Goal: Transaction & Acquisition: Download file/media

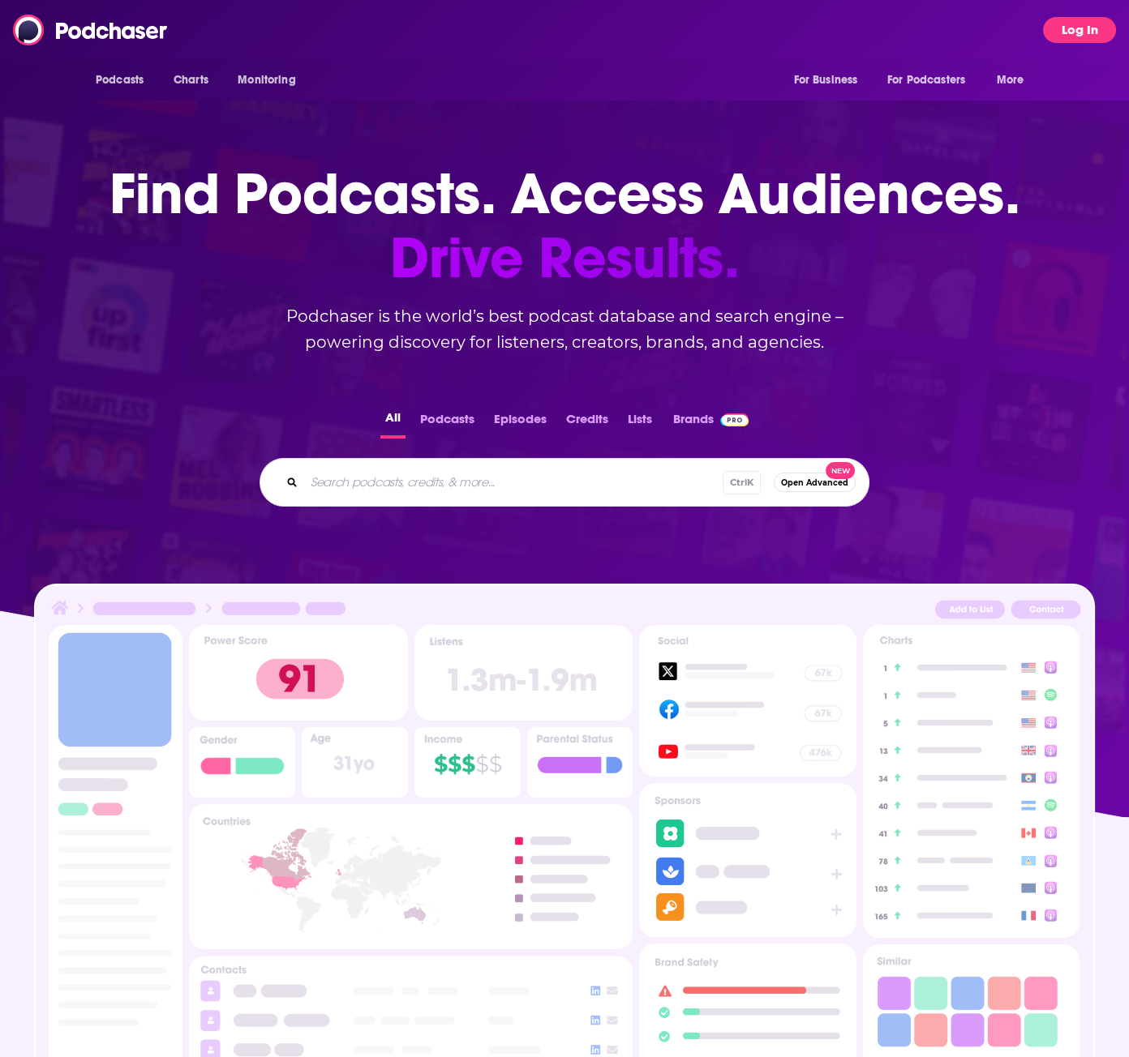
click at [1044, 36] on button "Log In" at bounding box center [1079, 30] width 73 height 26
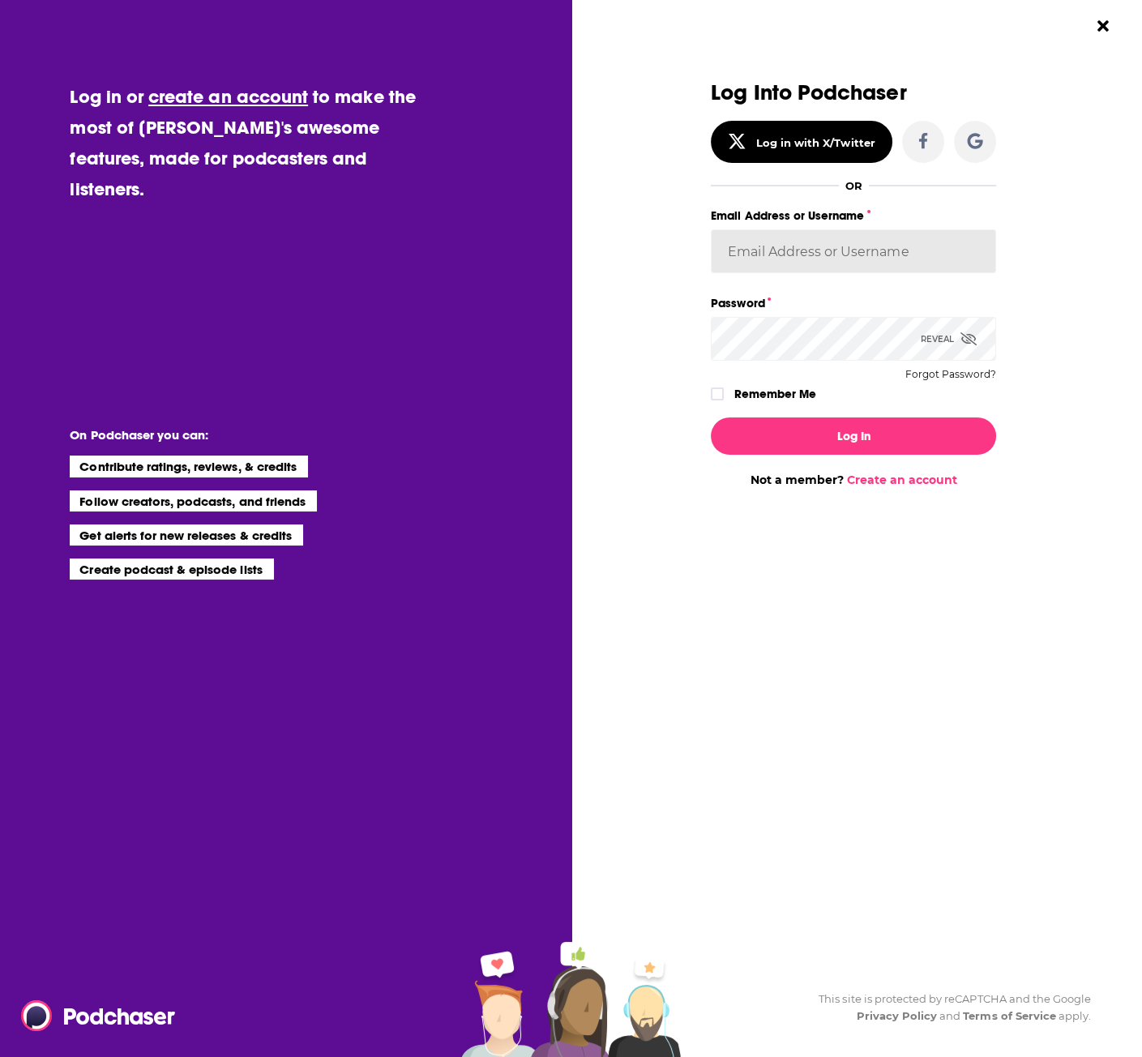
type input "hoffmacv"
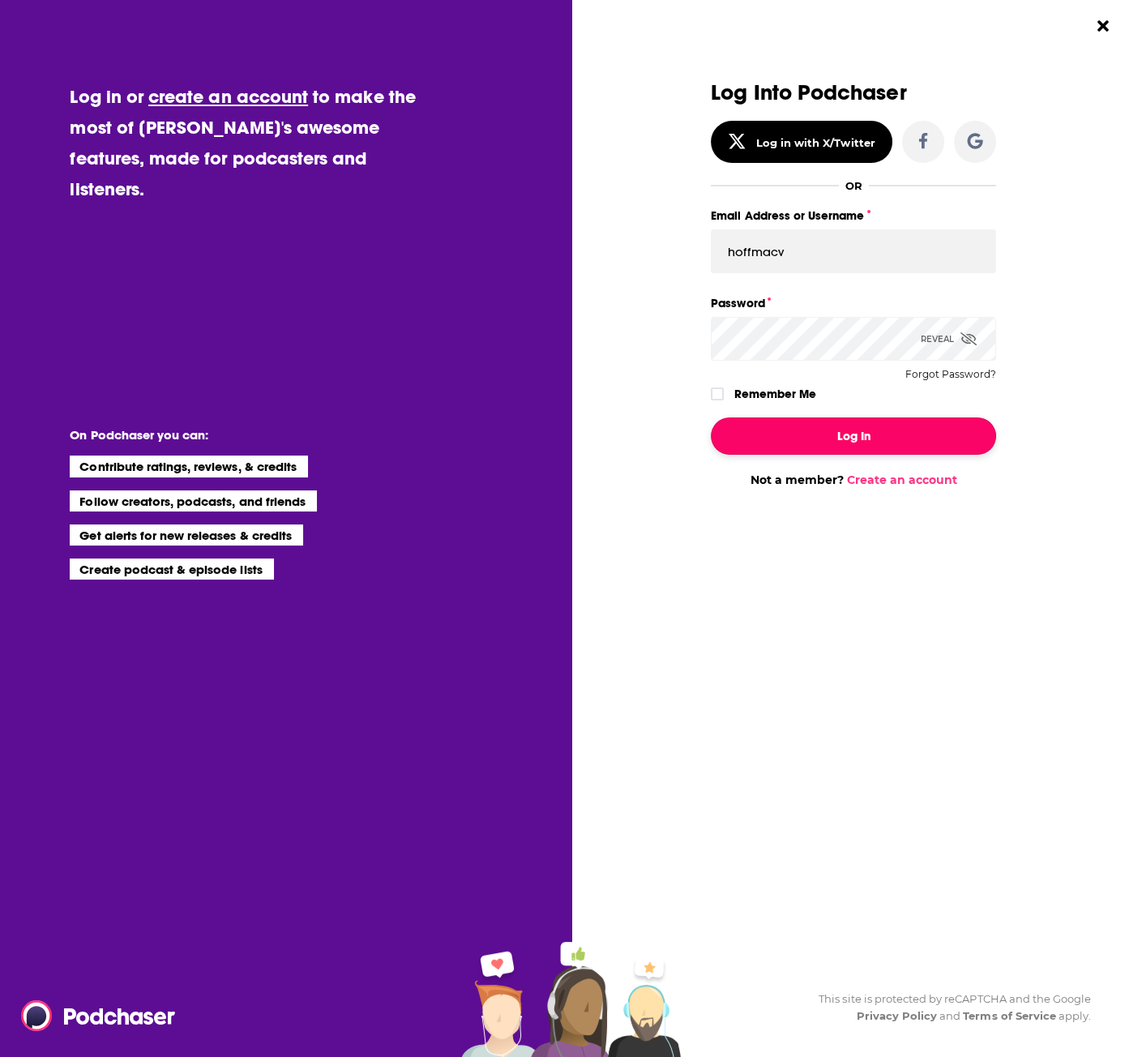
click at [864, 425] on button "Log In" at bounding box center [853, 436] width 285 height 37
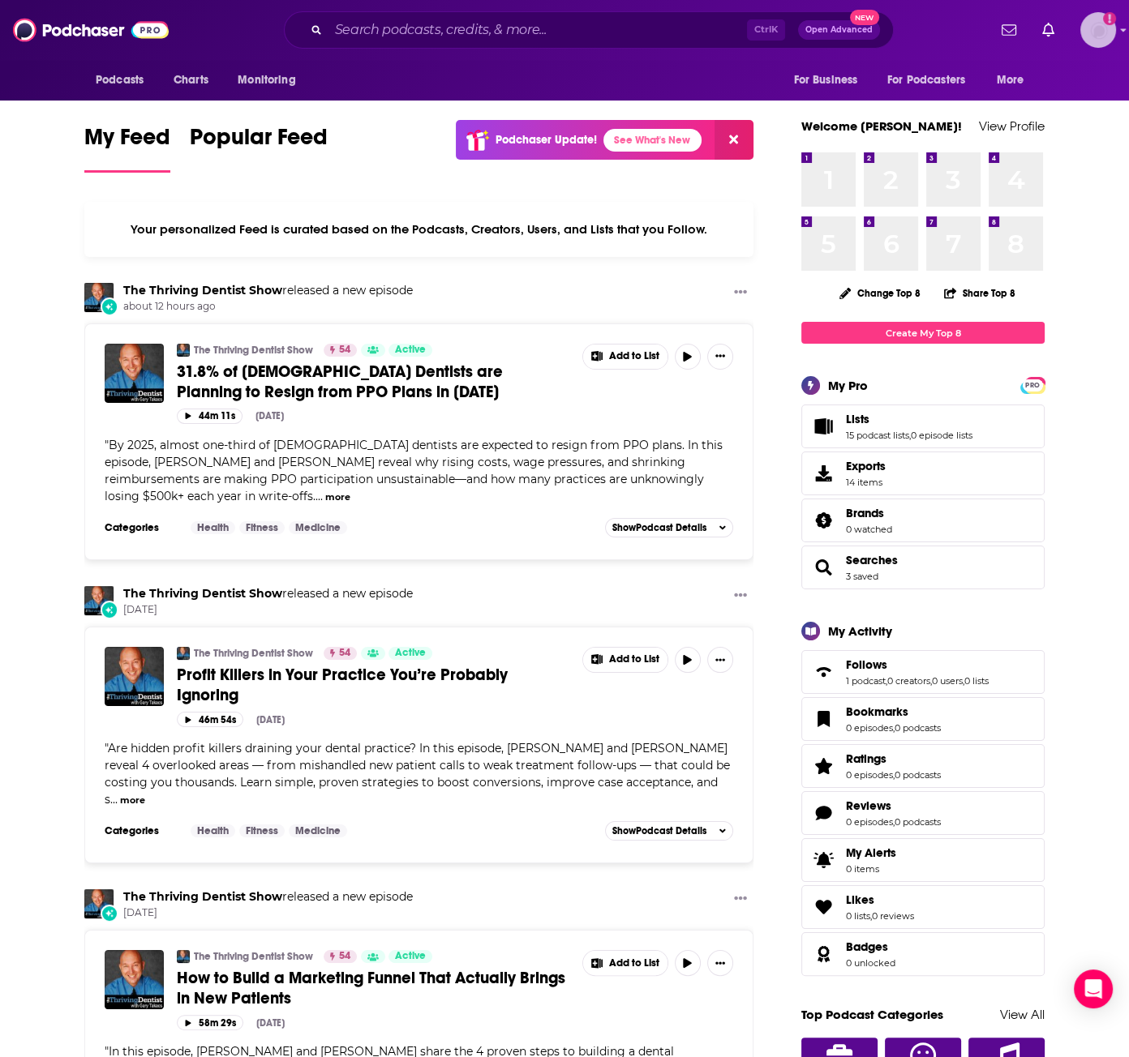
click at [1100, 41] on img "Logged in as hoffmacv" at bounding box center [1098, 30] width 36 height 36
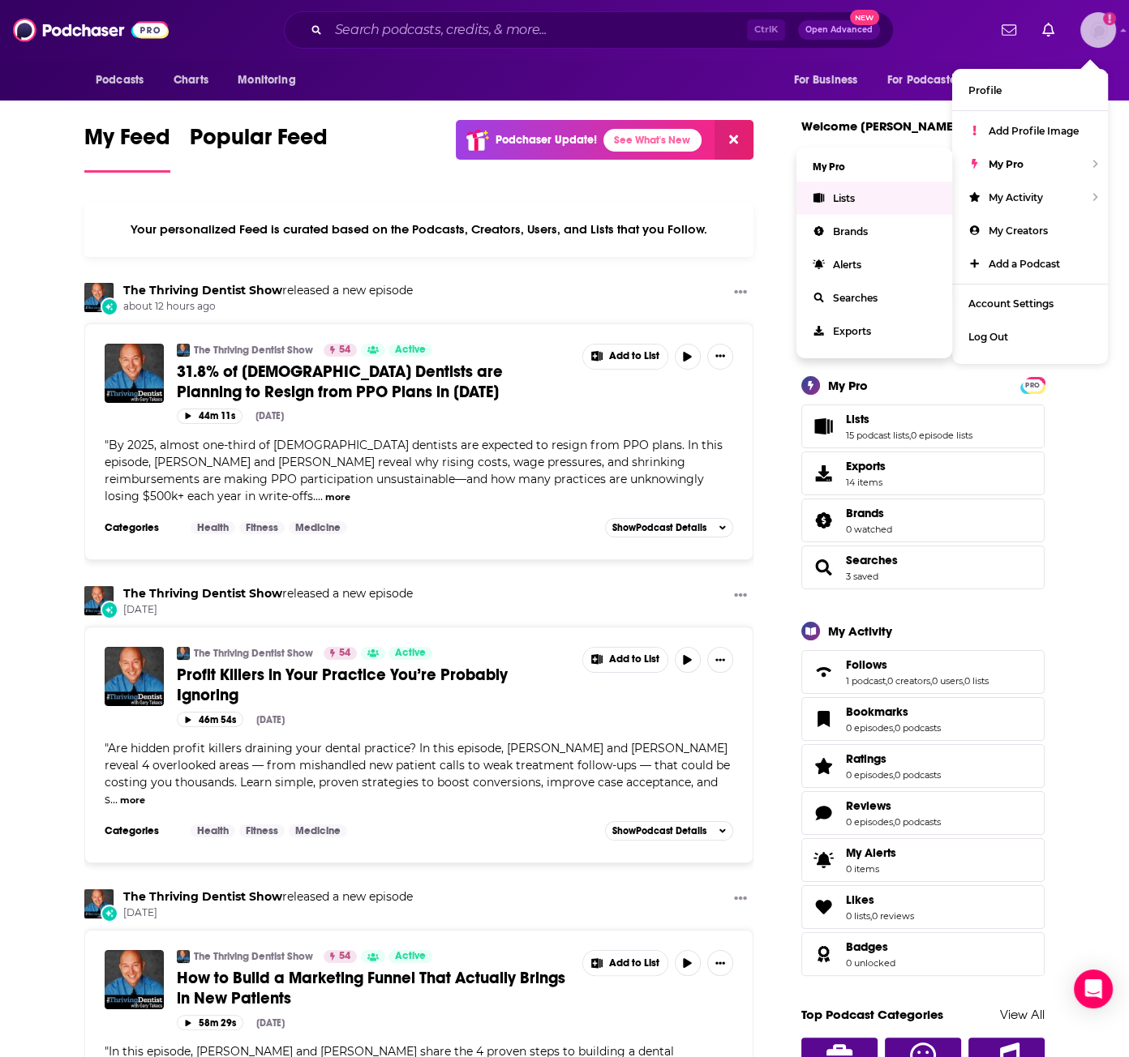
click at [868, 199] on link "Lists" at bounding box center [874, 198] width 156 height 33
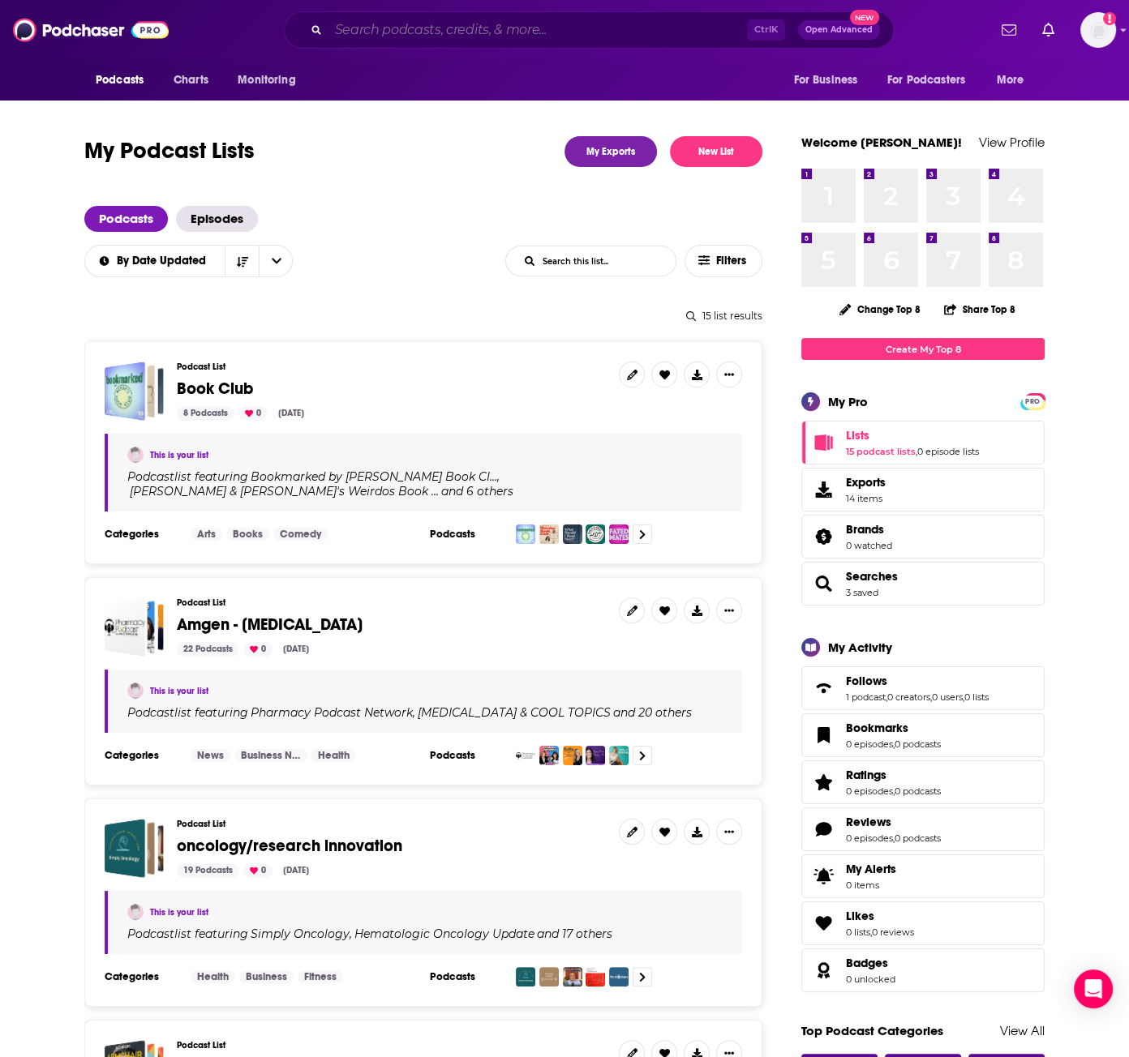
click at [504, 24] on input "Search podcasts, credits, & more..." at bounding box center [537, 30] width 418 height 26
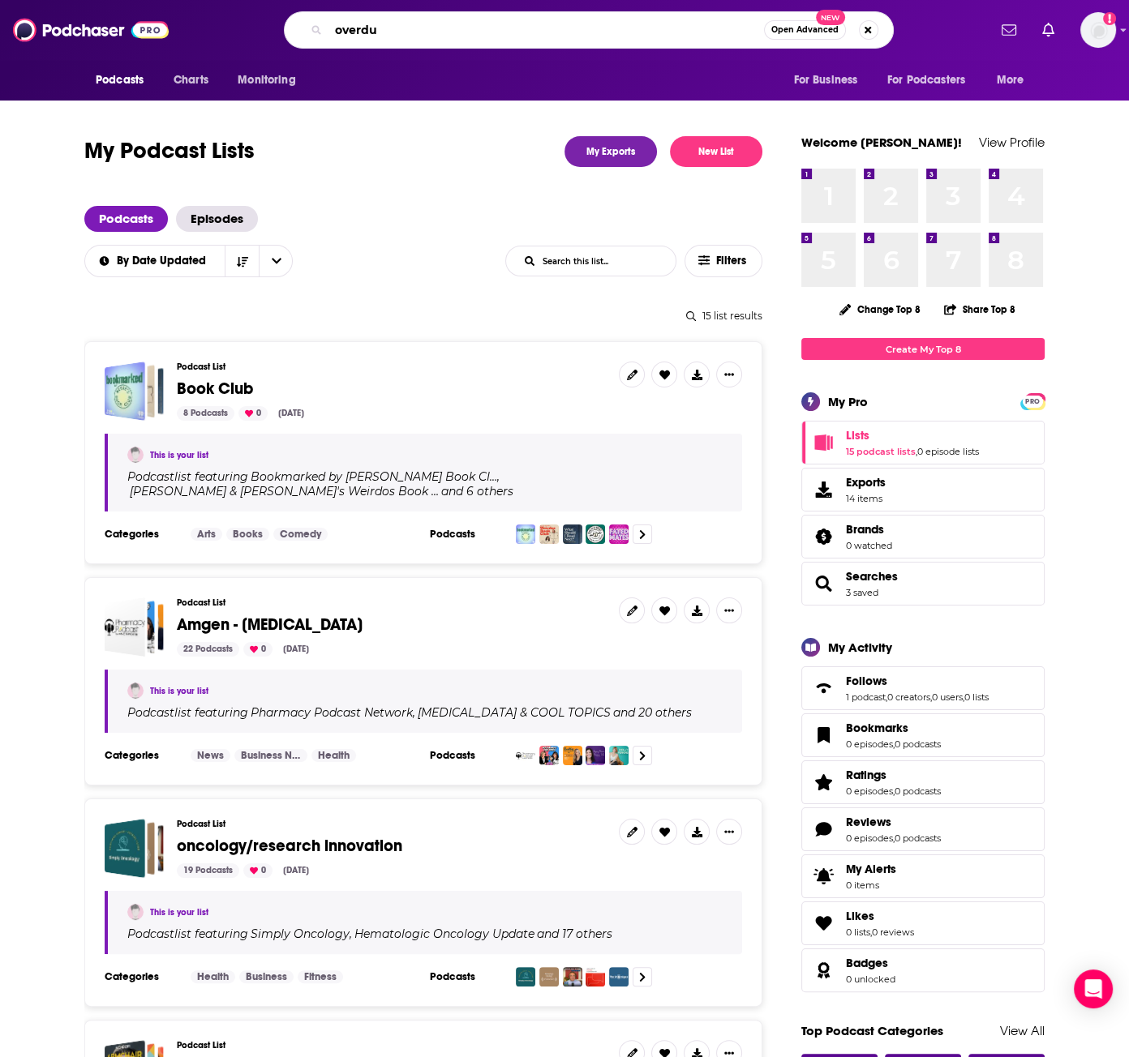
type input "overdue"
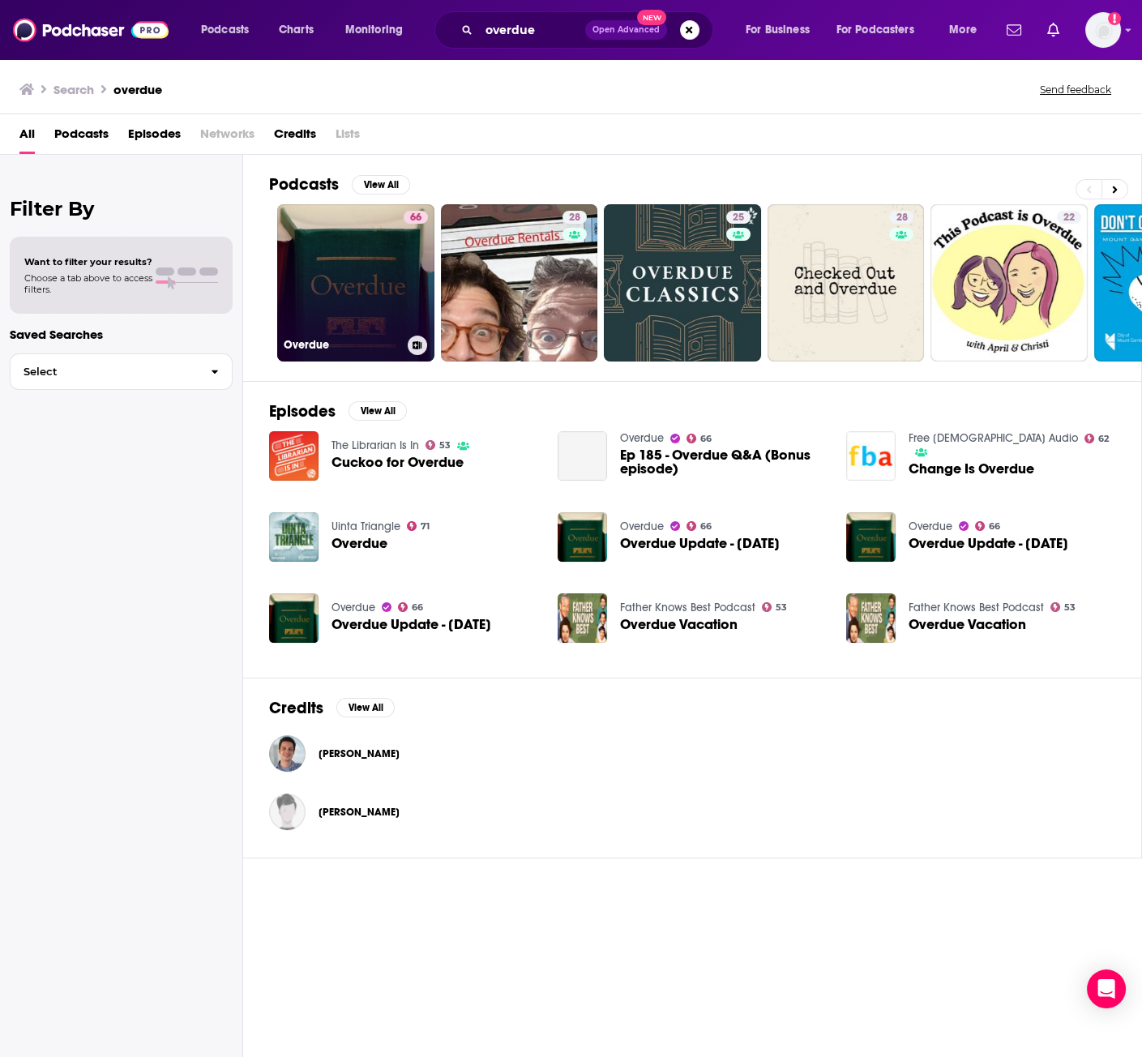
click at [307, 270] on link "66 Overdue" at bounding box center [355, 282] width 157 height 157
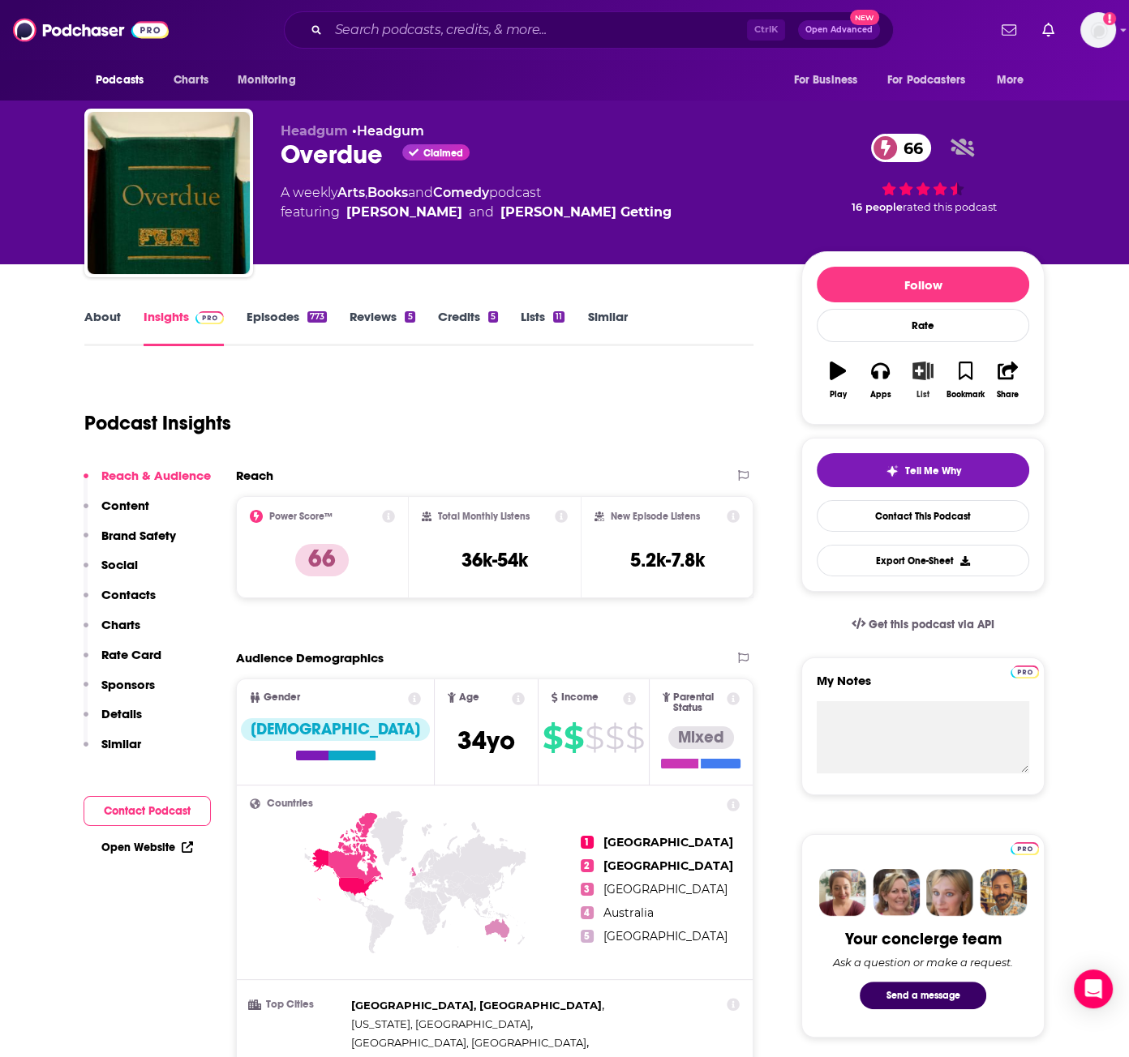
click at [926, 371] on icon "button" at bounding box center [923, 371] width 20 height 18
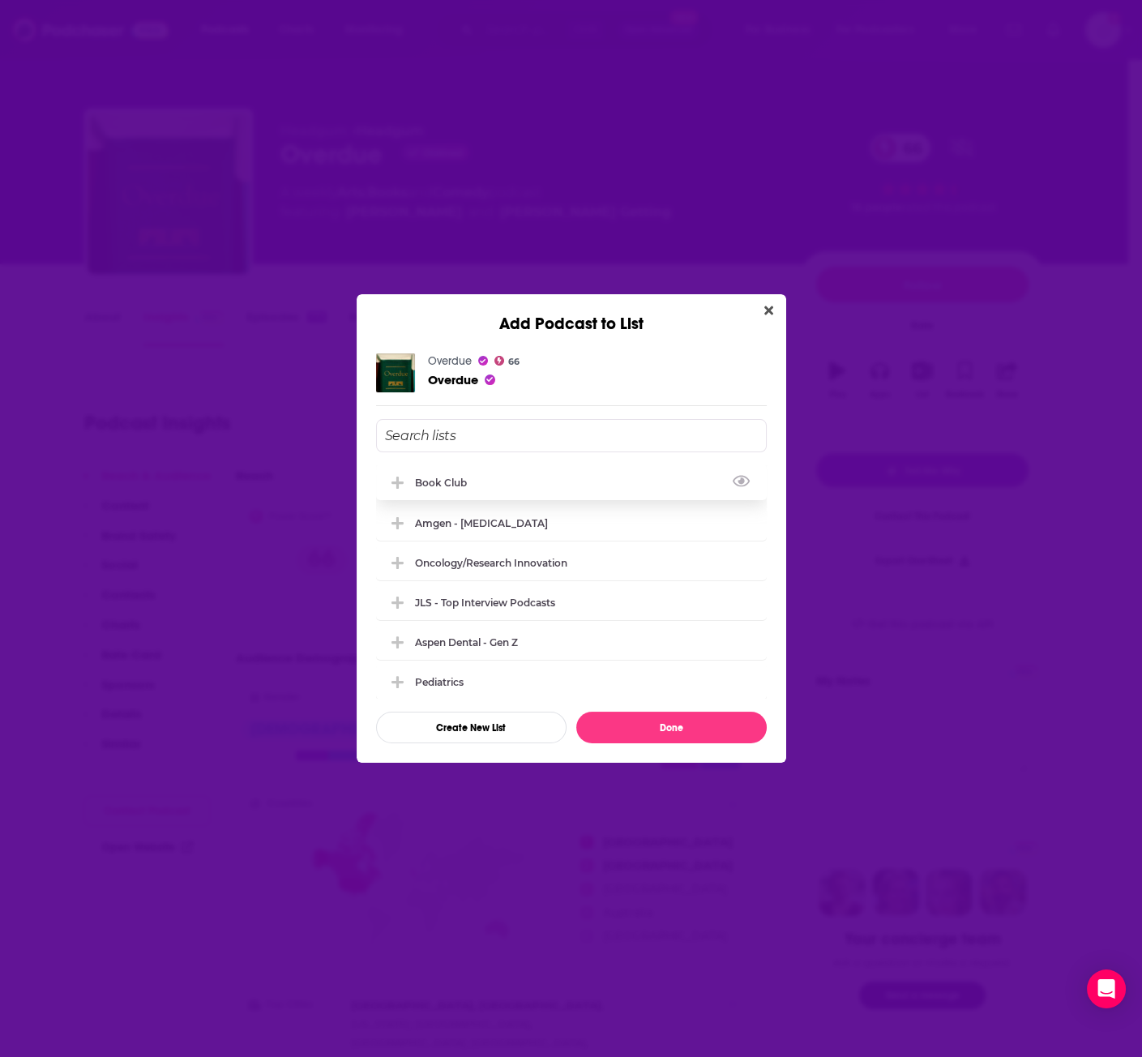
click at [431, 477] on div "Book Club" at bounding box center [446, 483] width 62 height 12
click at [691, 723] on button "Done" at bounding box center [671, 728] width 191 height 32
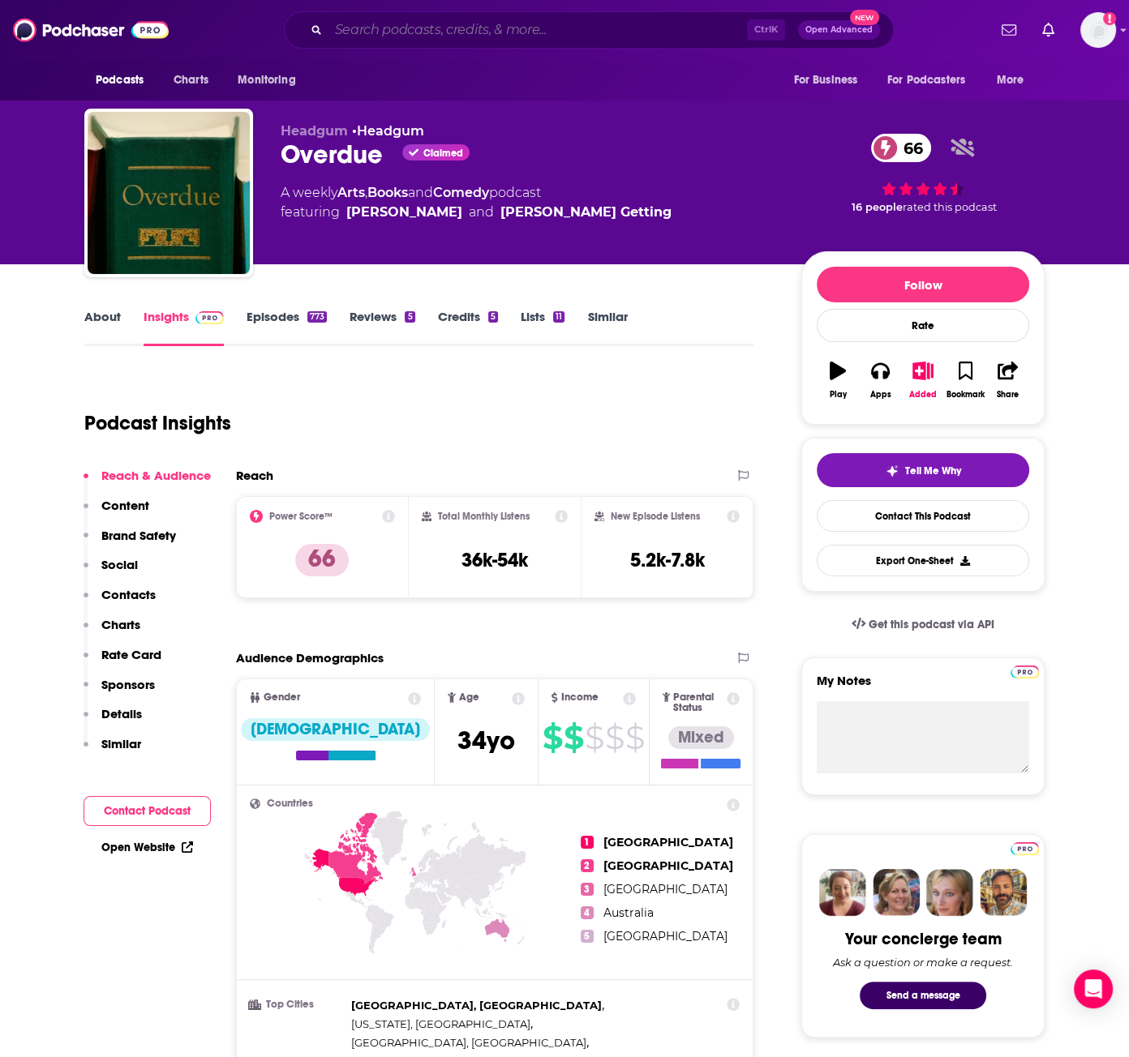
click at [498, 29] on input "Search podcasts, credits, & more..." at bounding box center [537, 30] width 418 height 26
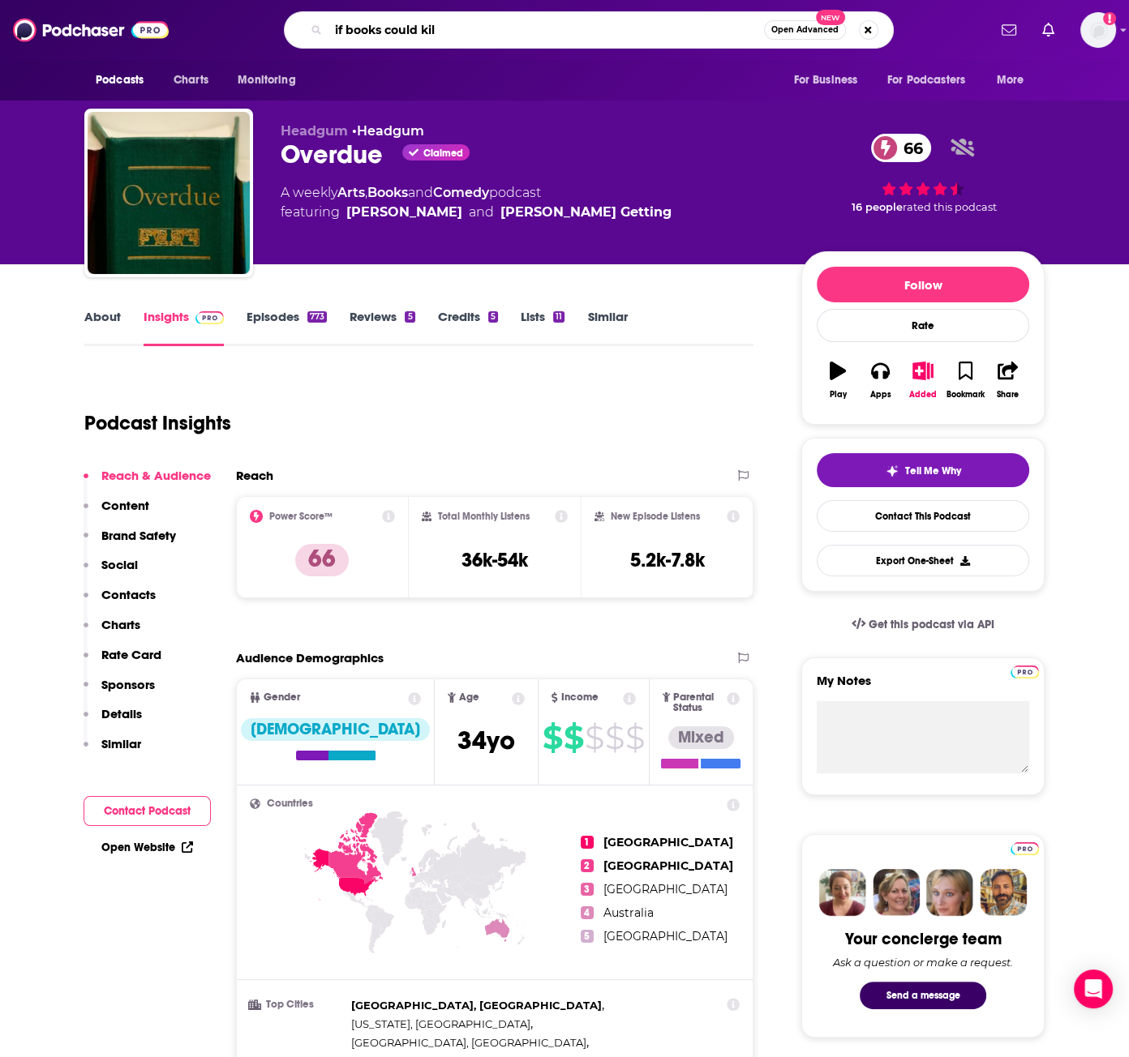
type input "if books could kill"
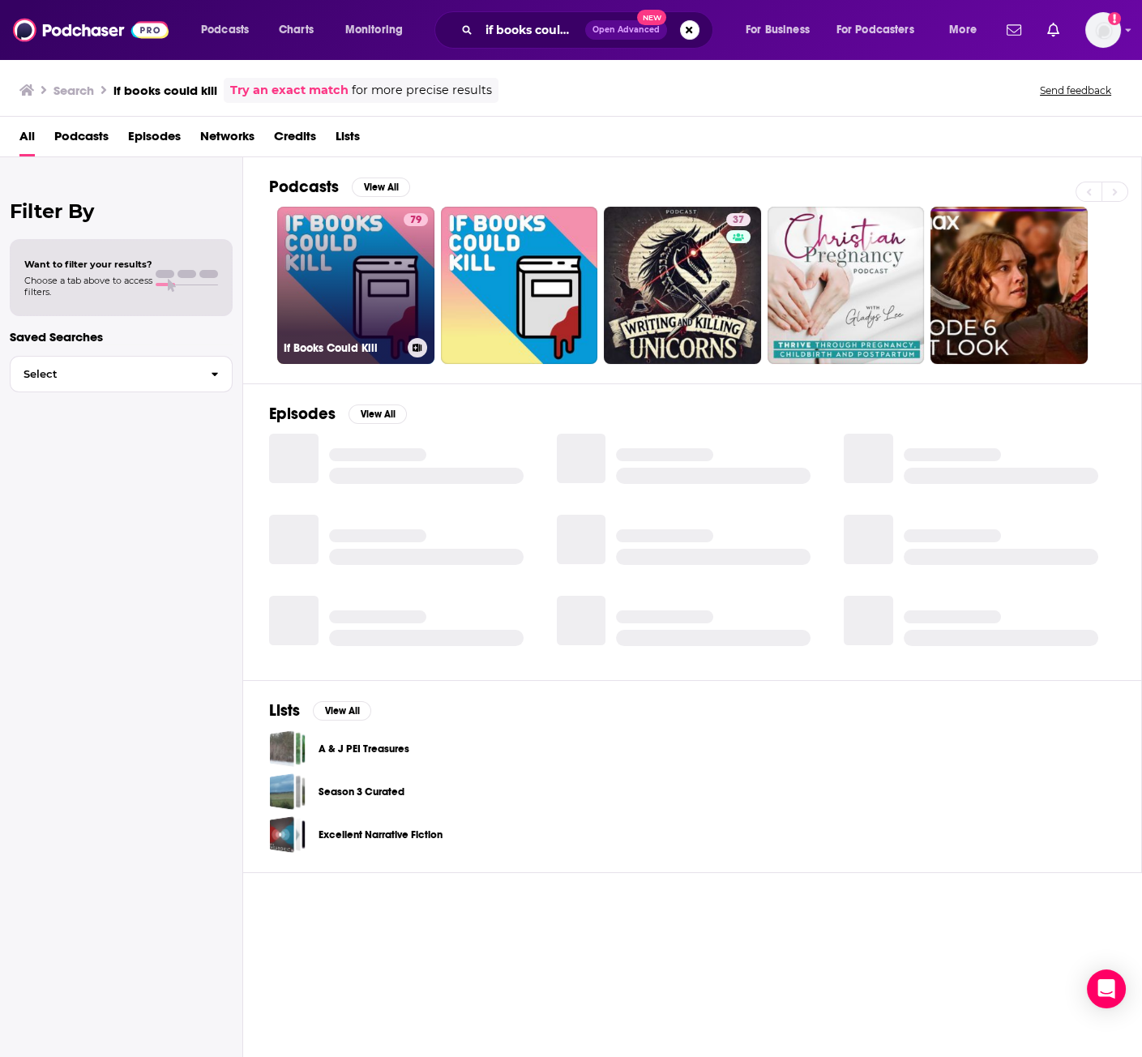
click at [298, 311] on link "79 If Books Could Kill" at bounding box center [355, 285] width 157 height 157
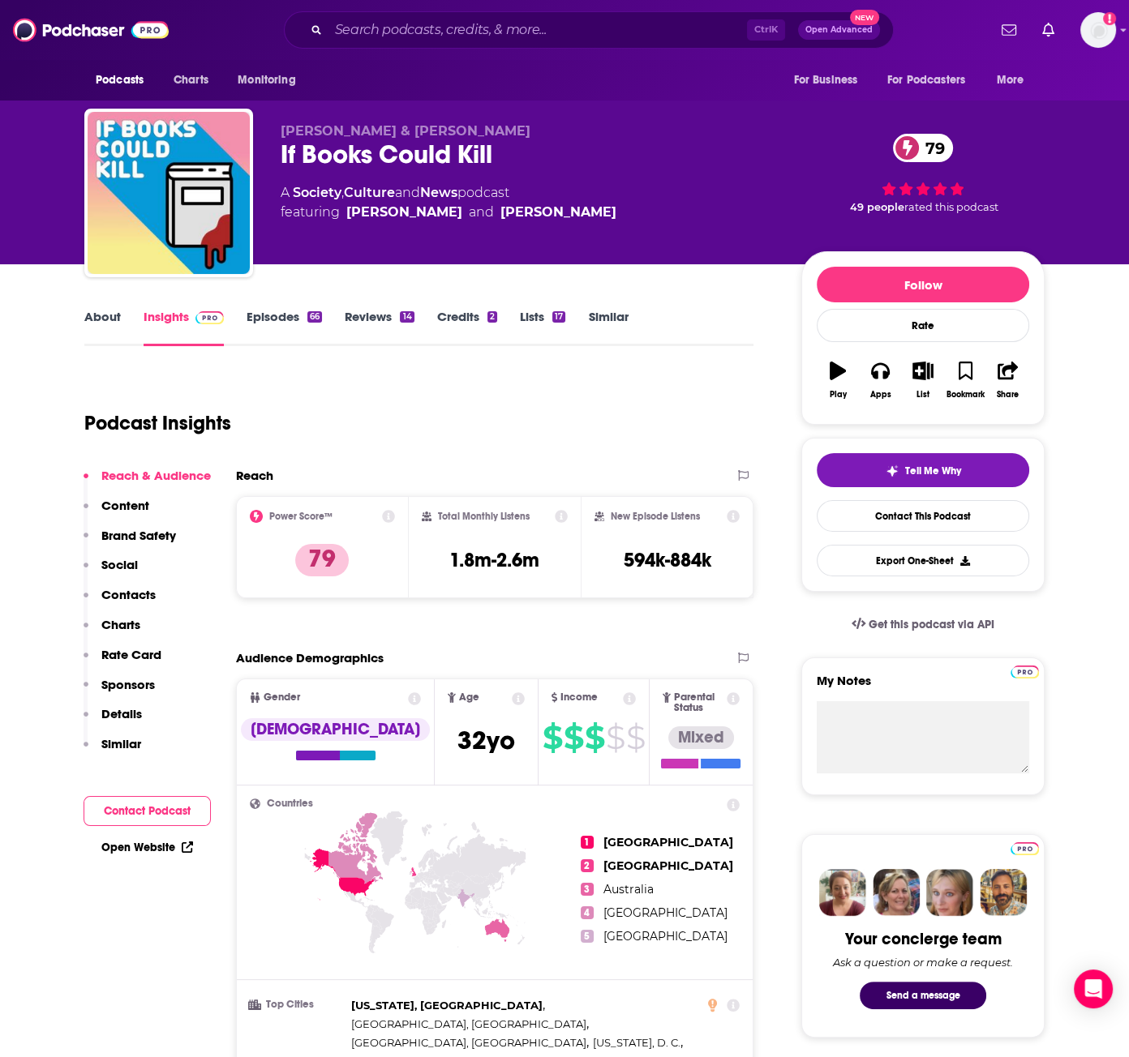
click at [285, 315] on link "Episodes 66" at bounding box center [283, 327] width 75 height 37
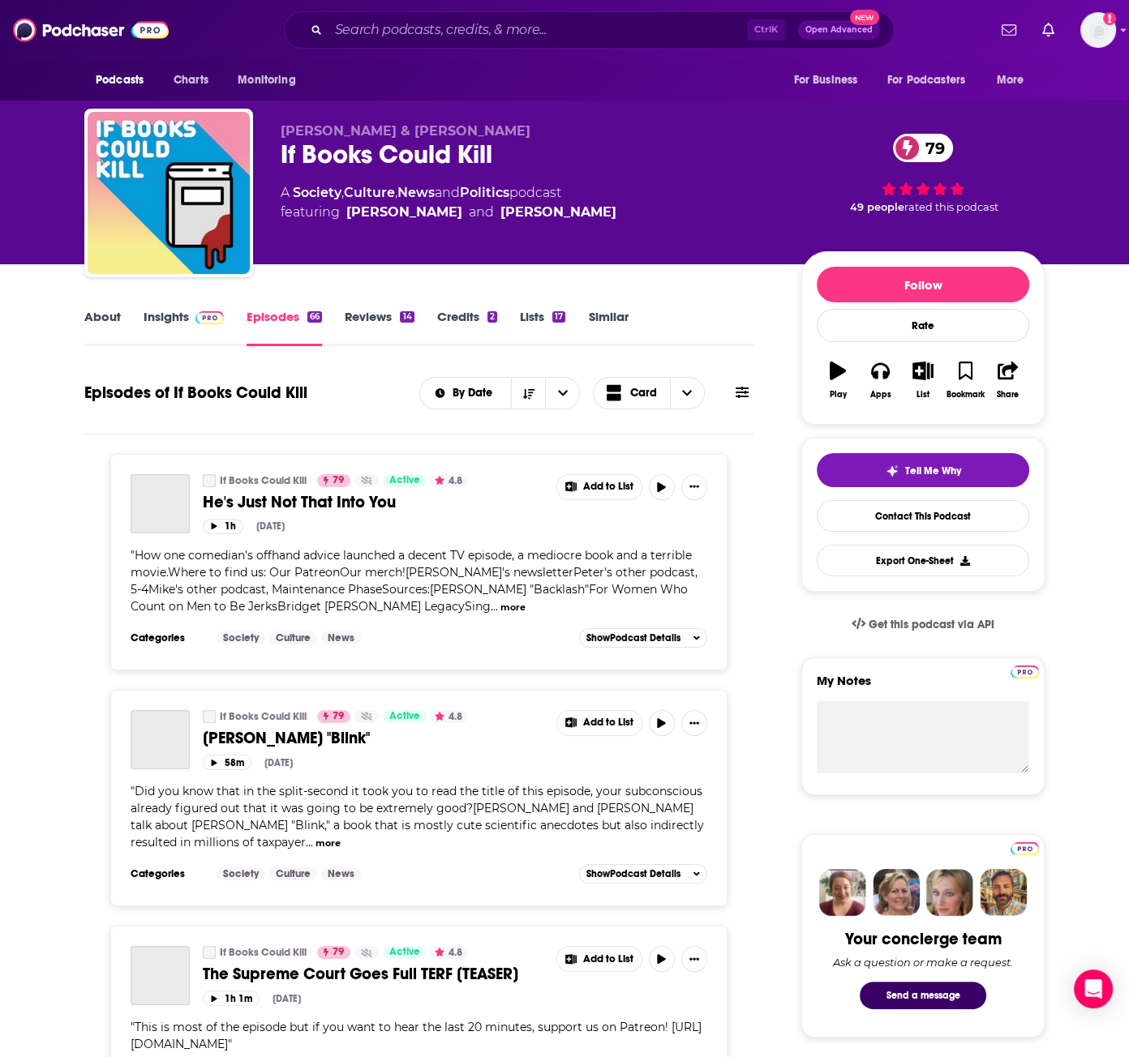
click at [181, 324] on link "Insights" at bounding box center [184, 327] width 80 height 37
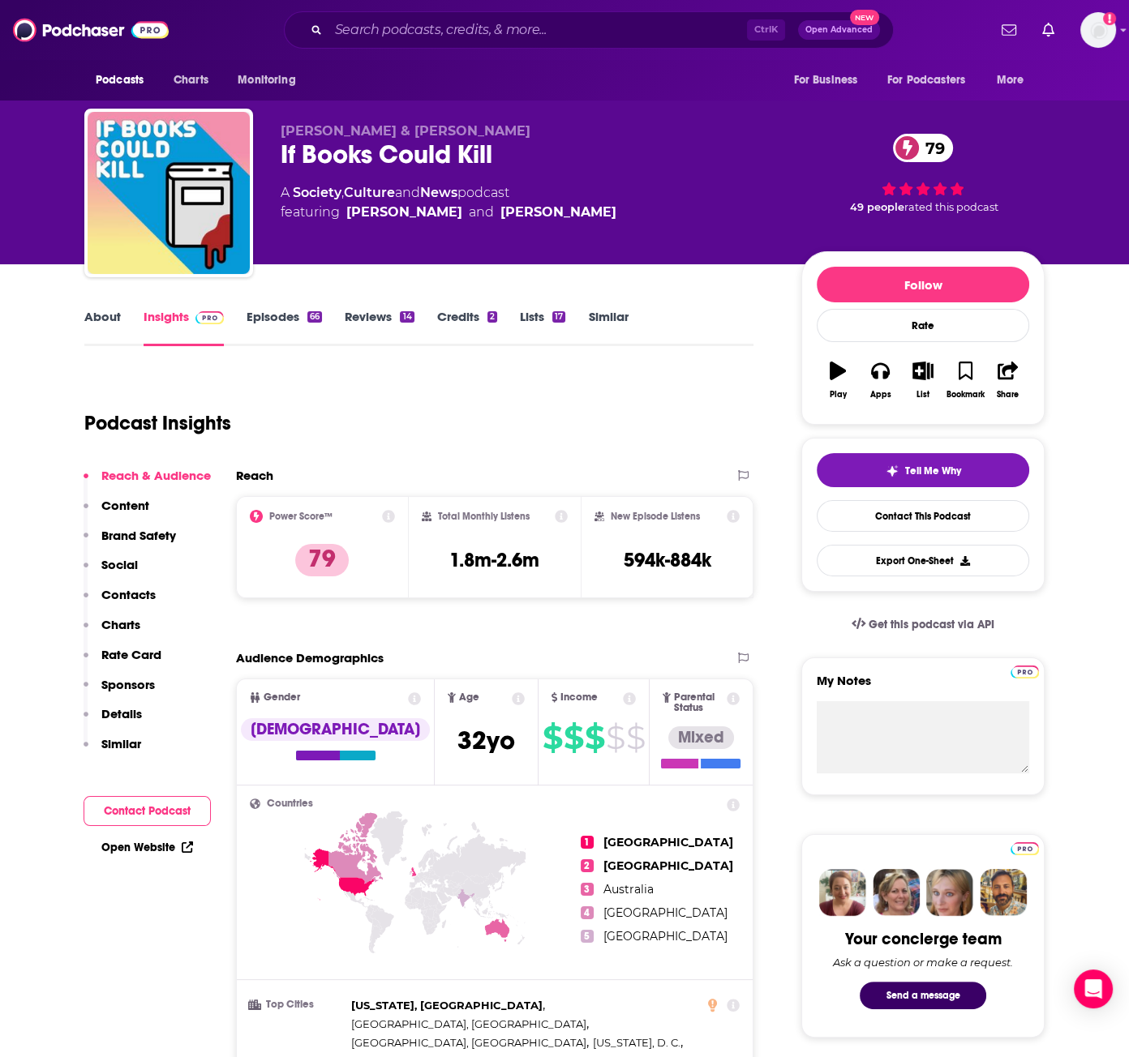
click at [259, 325] on link "Episodes 66" at bounding box center [283, 327] width 75 height 37
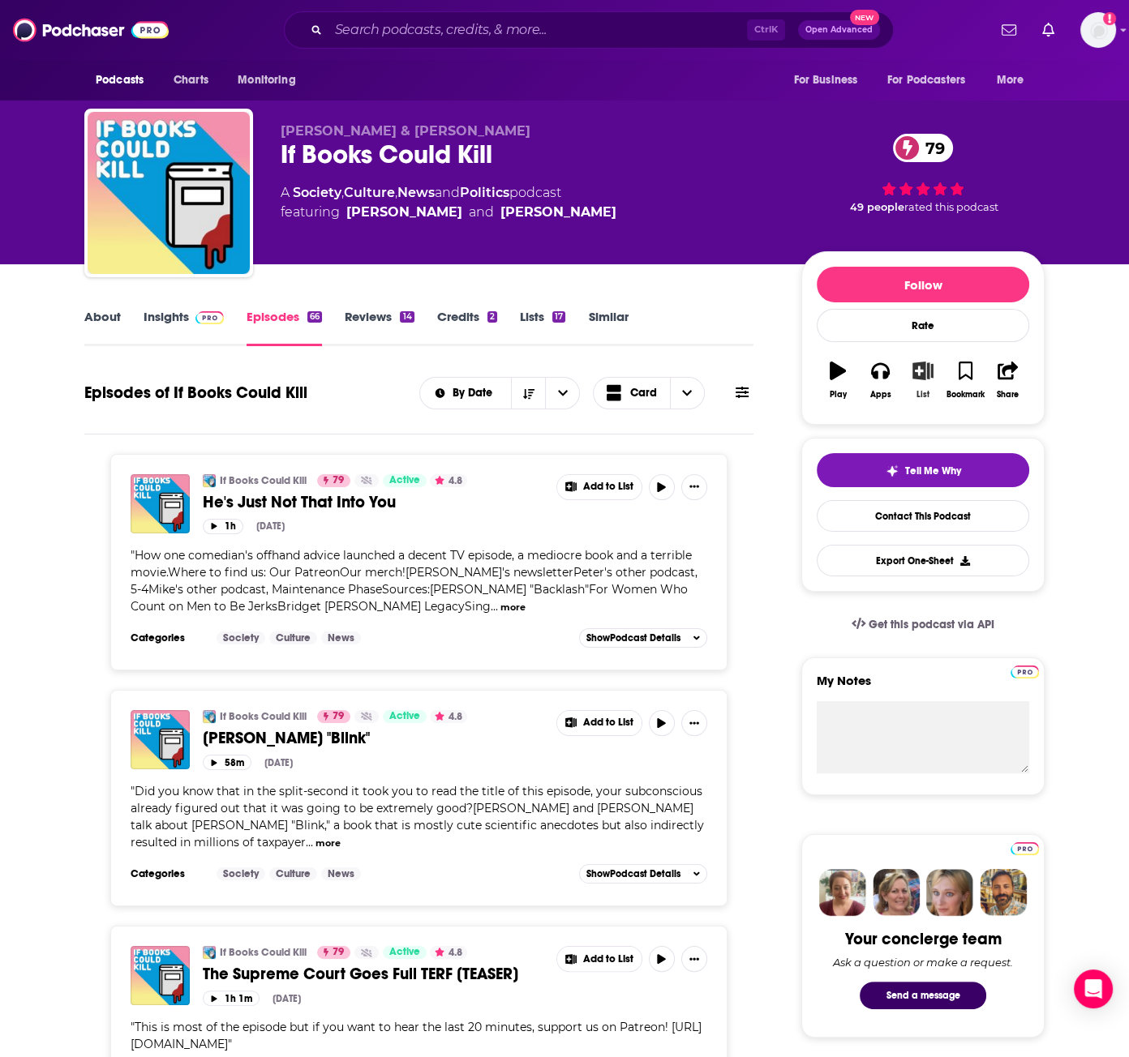
click at [911, 366] on button "List" at bounding box center [923, 380] width 42 height 58
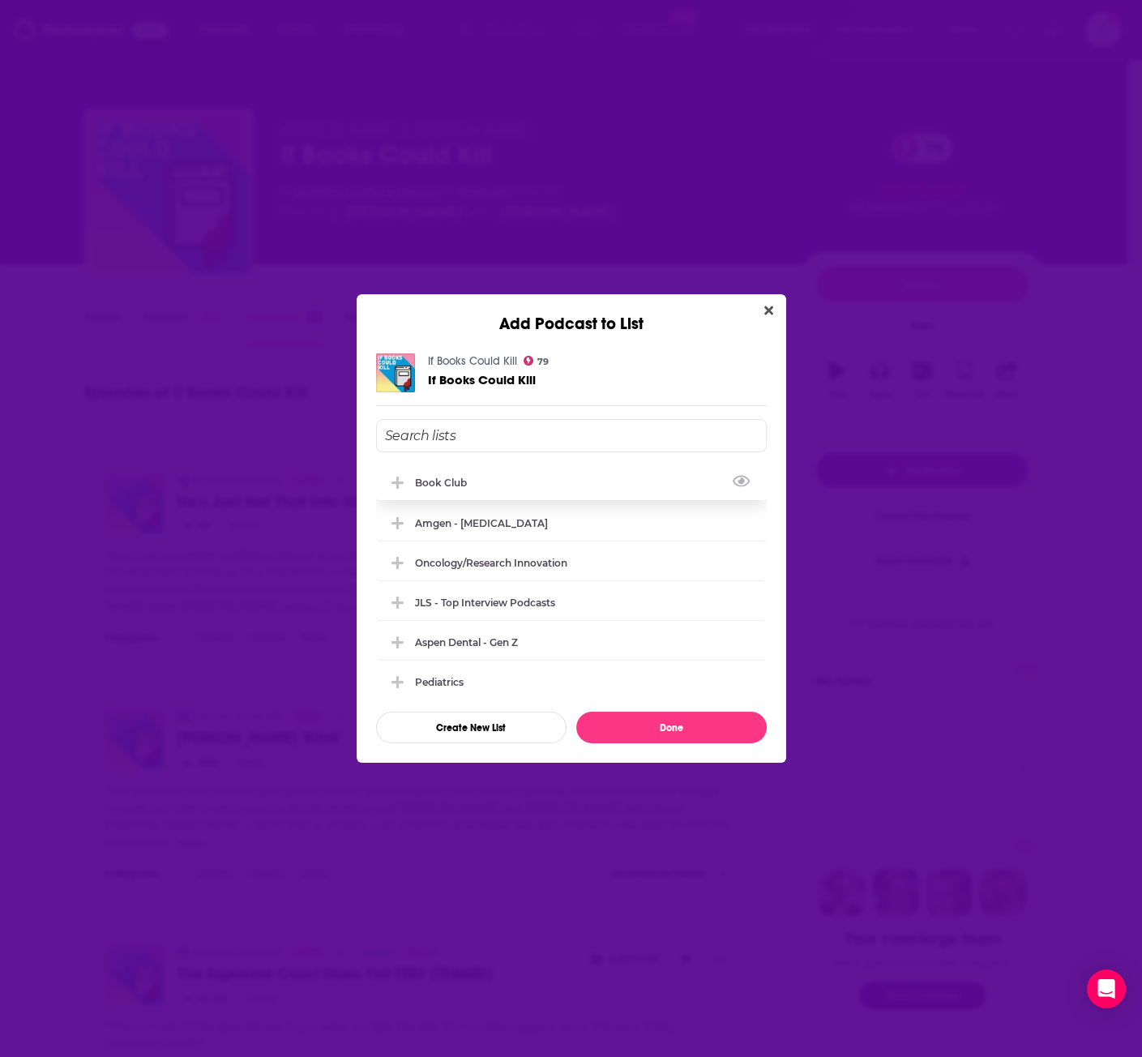
click at [536, 482] on div "Book Club" at bounding box center [571, 483] width 391 height 36
click at [676, 734] on button "Done" at bounding box center [671, 728] width 191 height 32
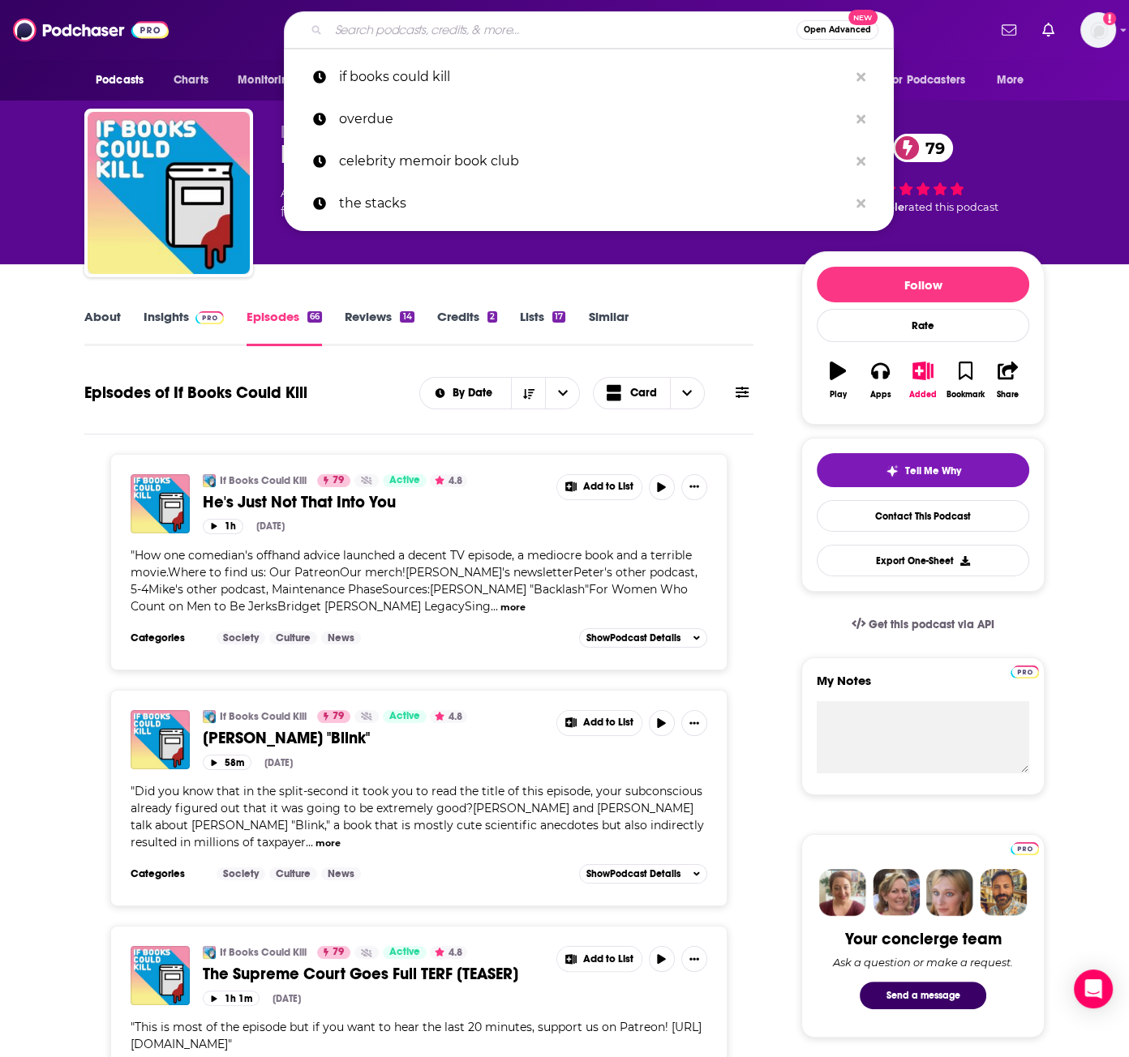
click at [535, 22] on input "Search podcasts, credits, & more..." at bounding box center [562, 30] width 468 height 26
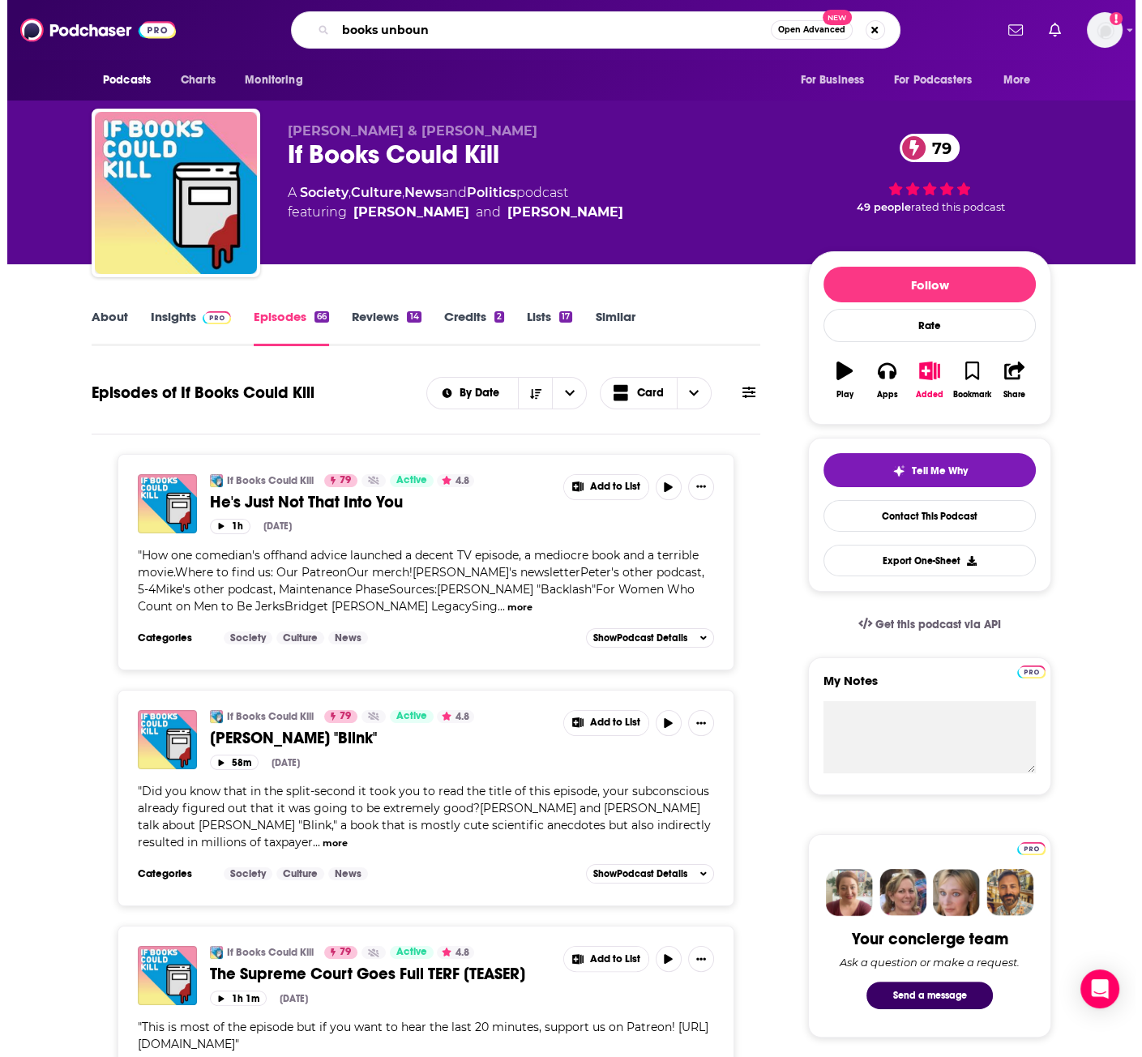
scroll to position [0, 16]
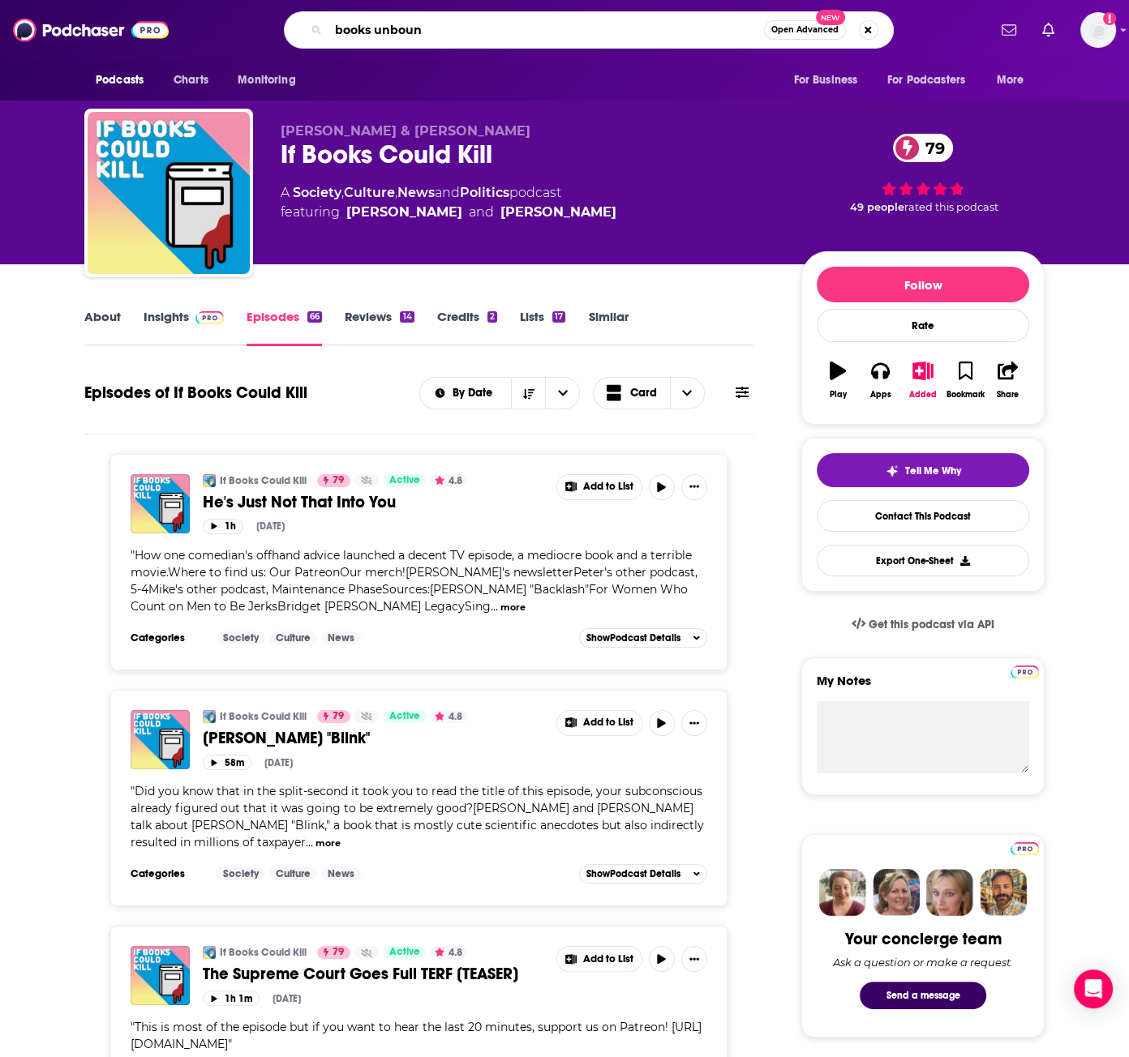
type input "books unbound"
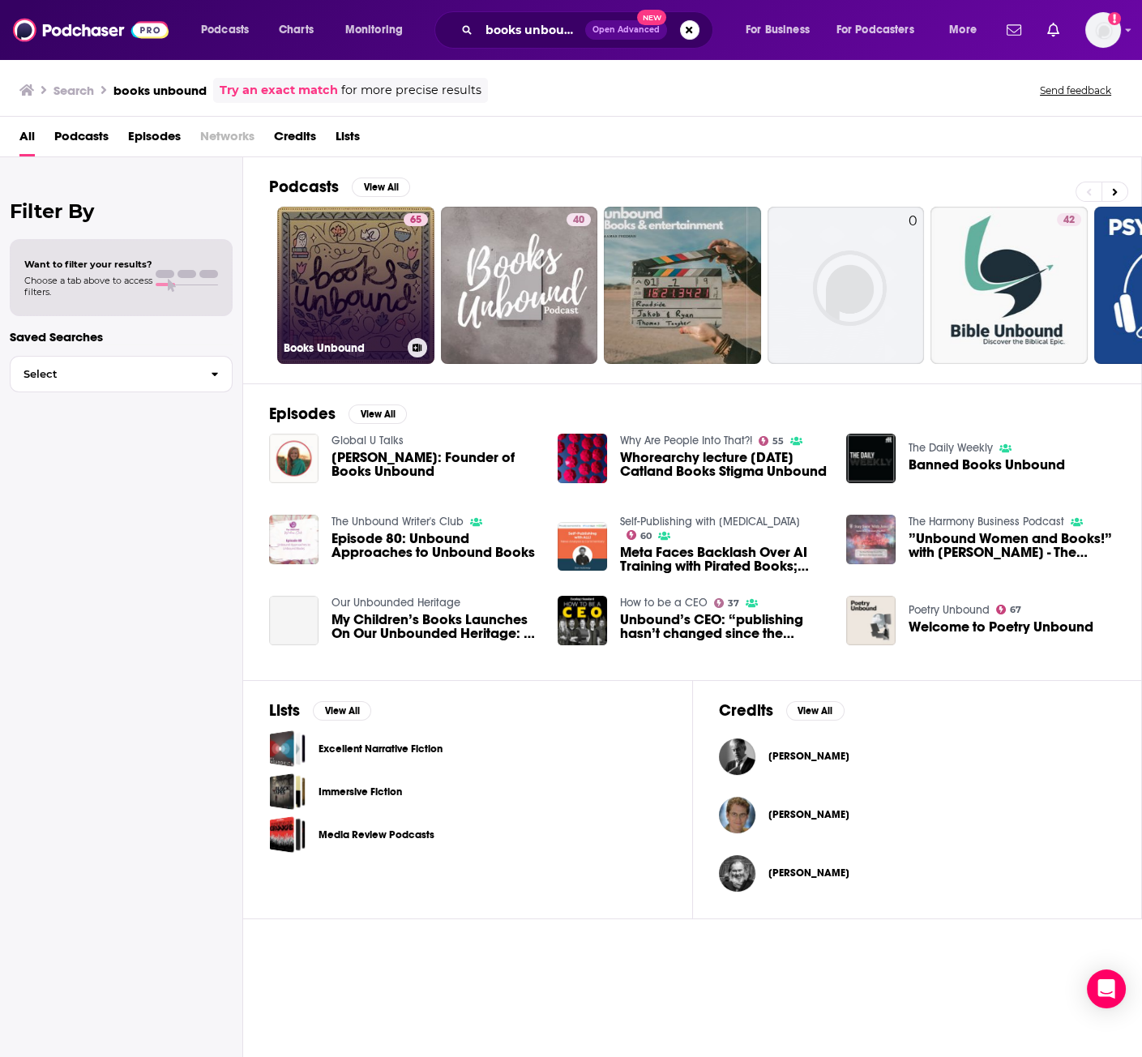
click at [338, 298] on link "65 Books Unbound" at bounding box center [355, 285] width 157 height 157
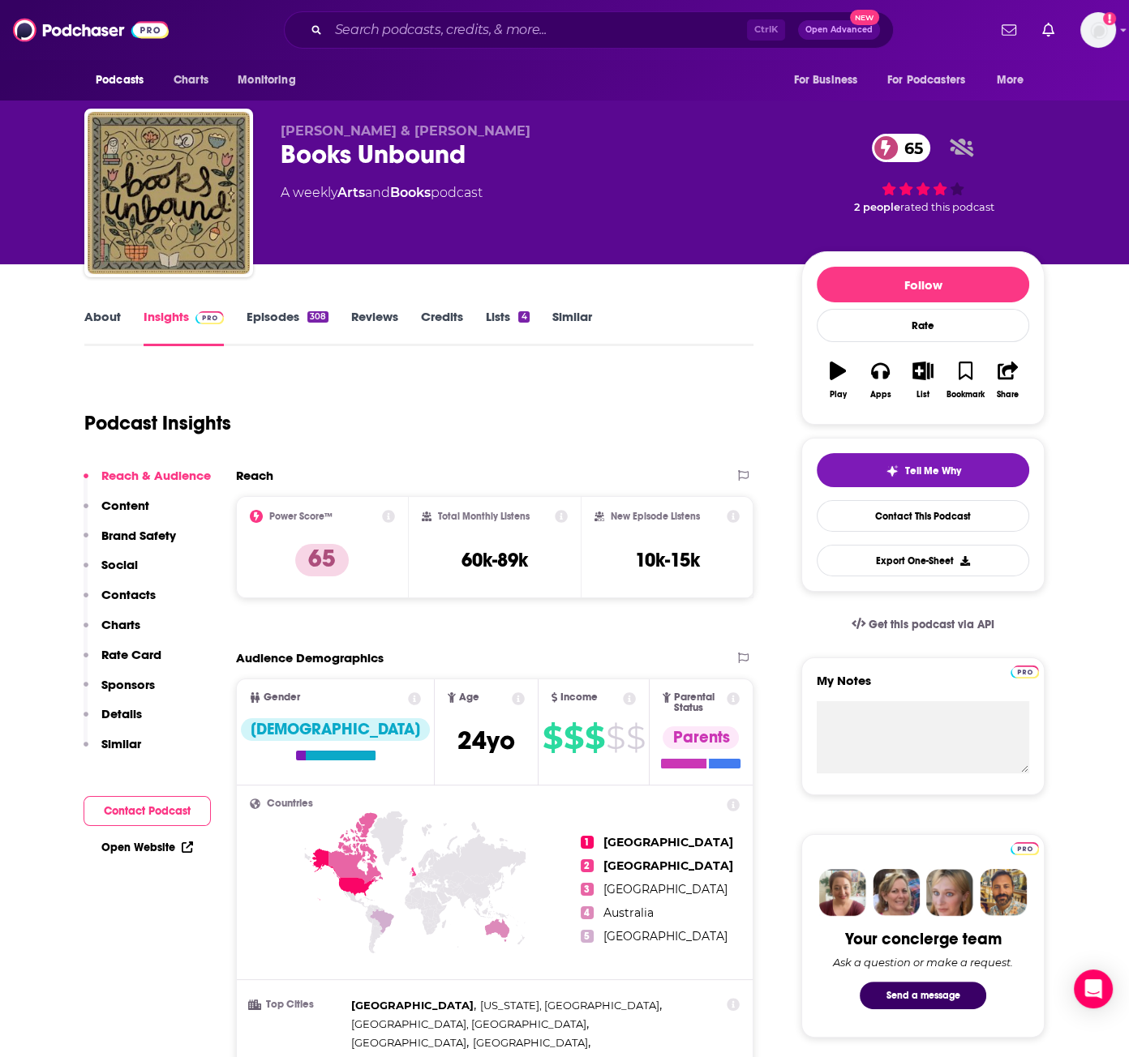
click at [102, 326] on link "About" at bounding box center [102, 327] width 36 height 37
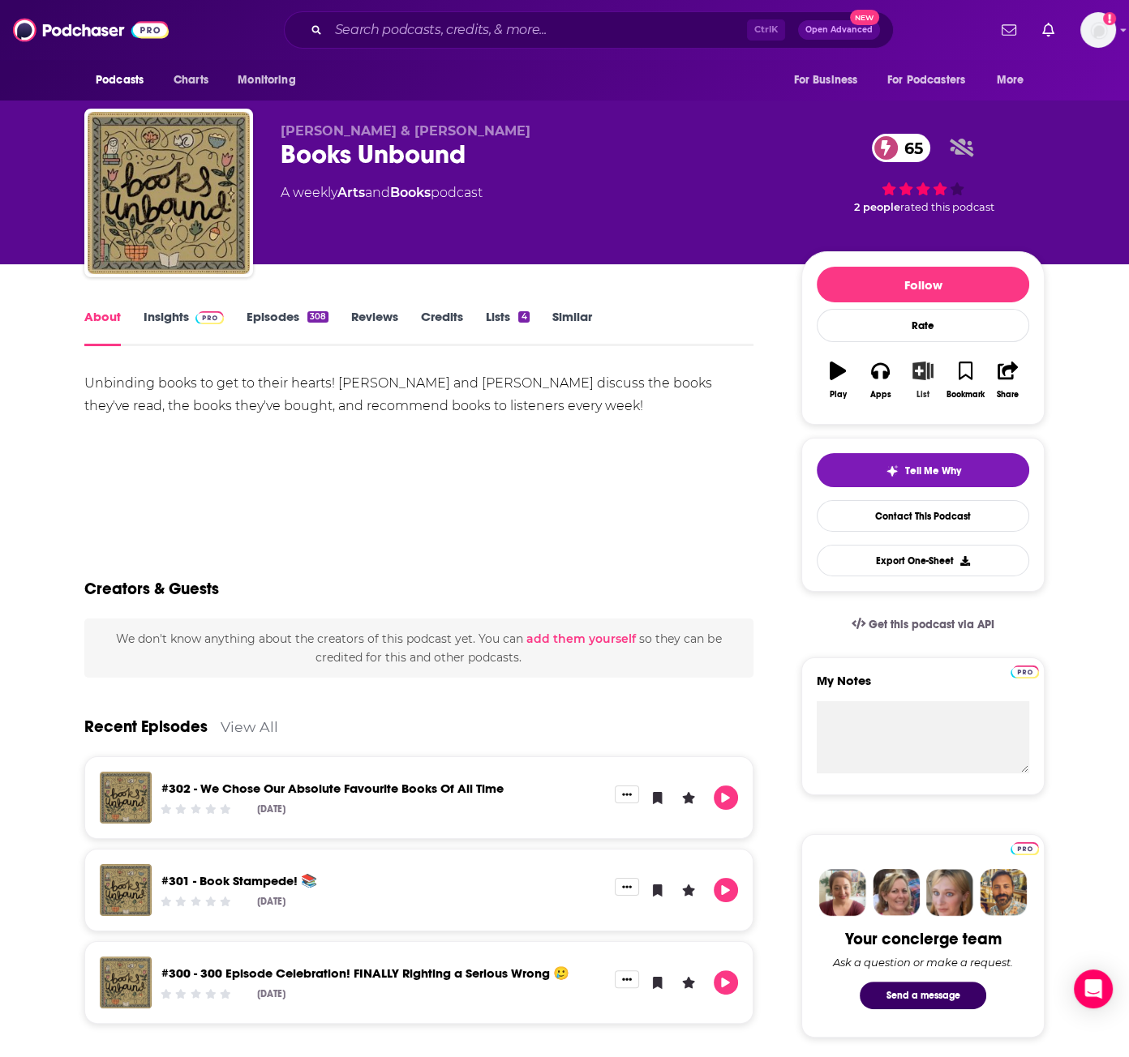
click at [928, 377] on icon "button" at bounding box center [923, 371] width 20 height 18
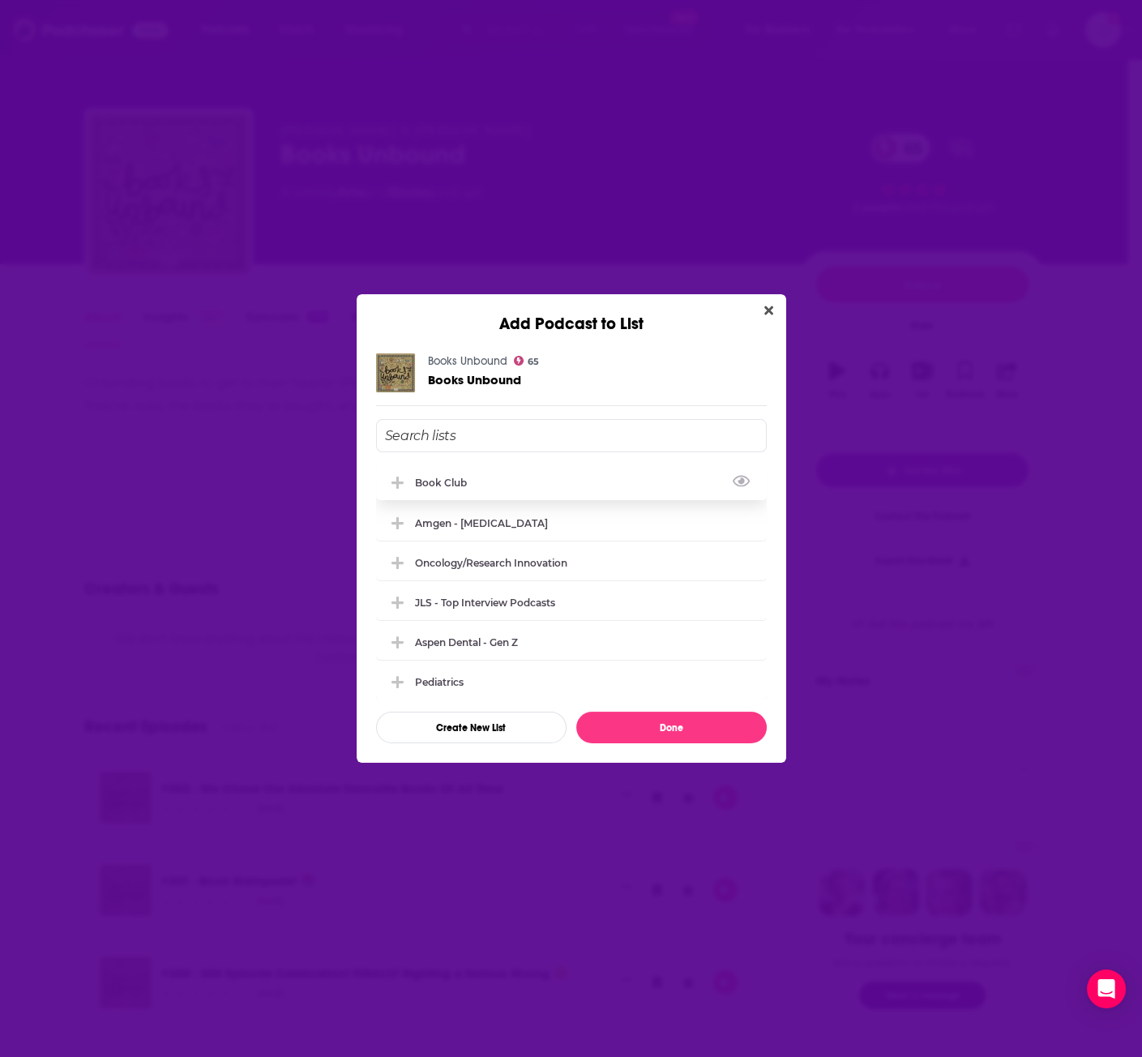
click at [534, 474] on div "Book Club" at bounding box center [571, 483] width 391 height 36
click at [651, 730] on button "Done" at bounding box center [671, 728] width 191 height 32
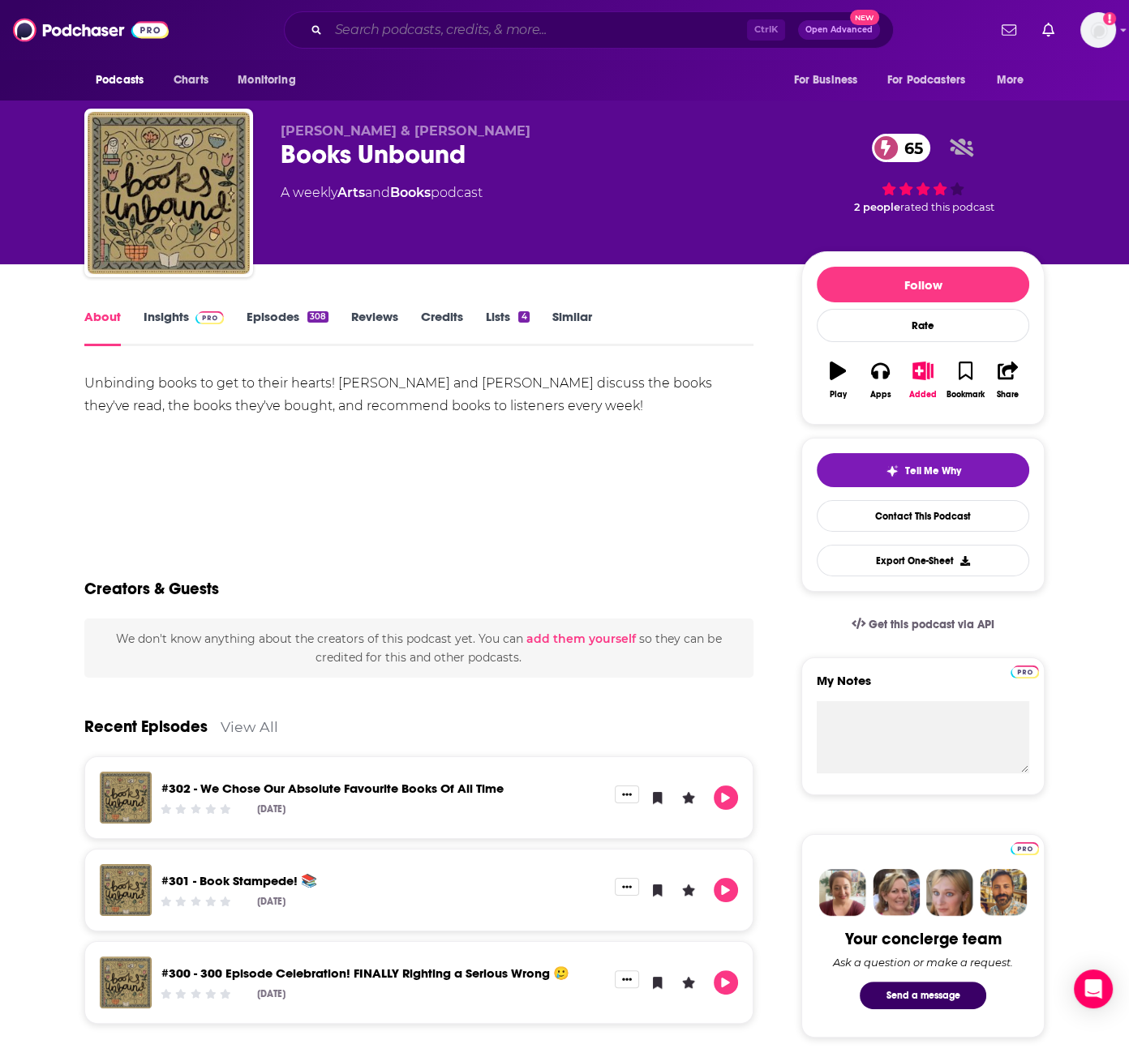
click at [505, 20] on input "Search podcasts, credits, & more..." at bounding box center [537, 30] width 418 height 26
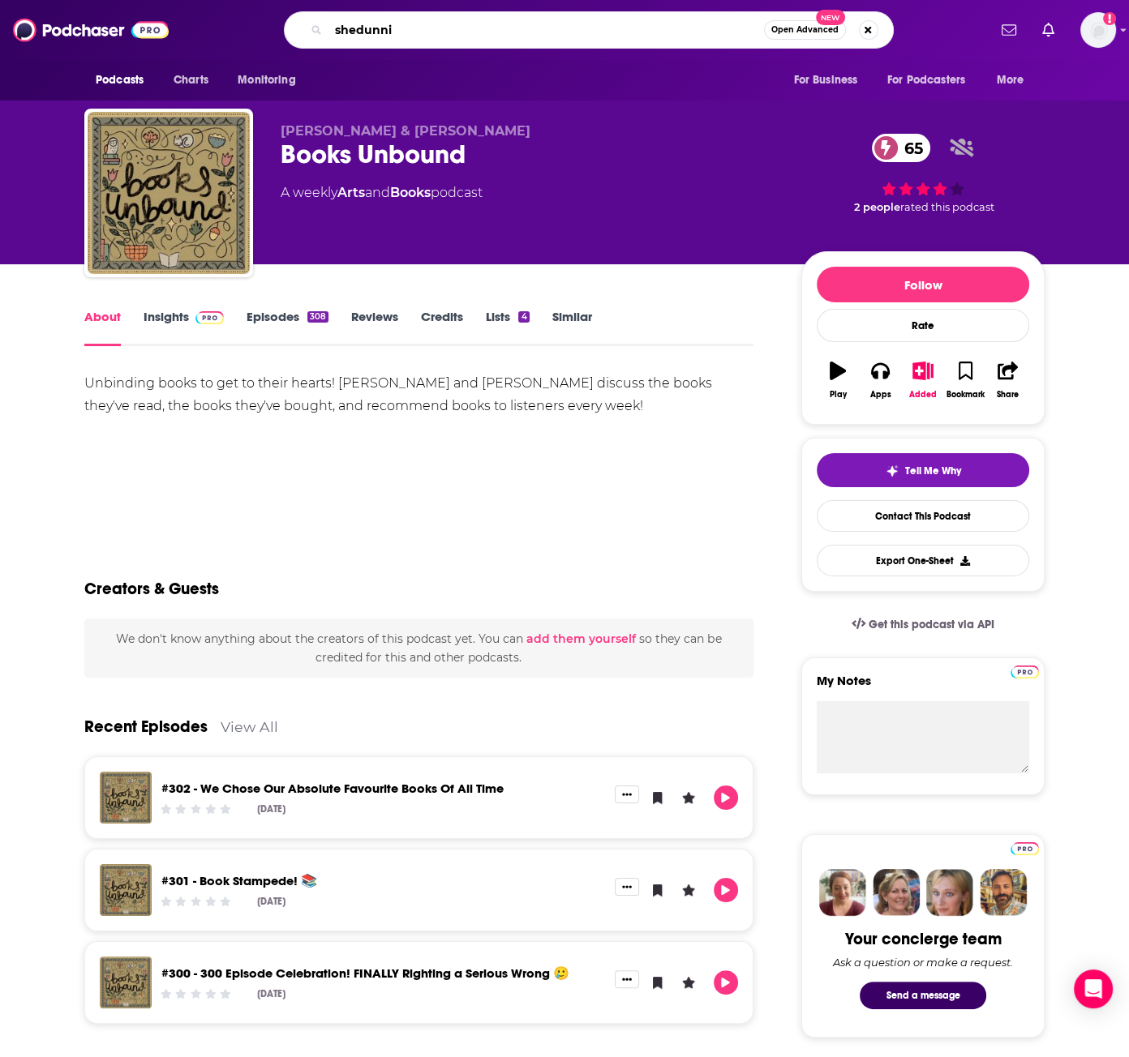
type input "[DEMOGRAPHIC_DATA]"
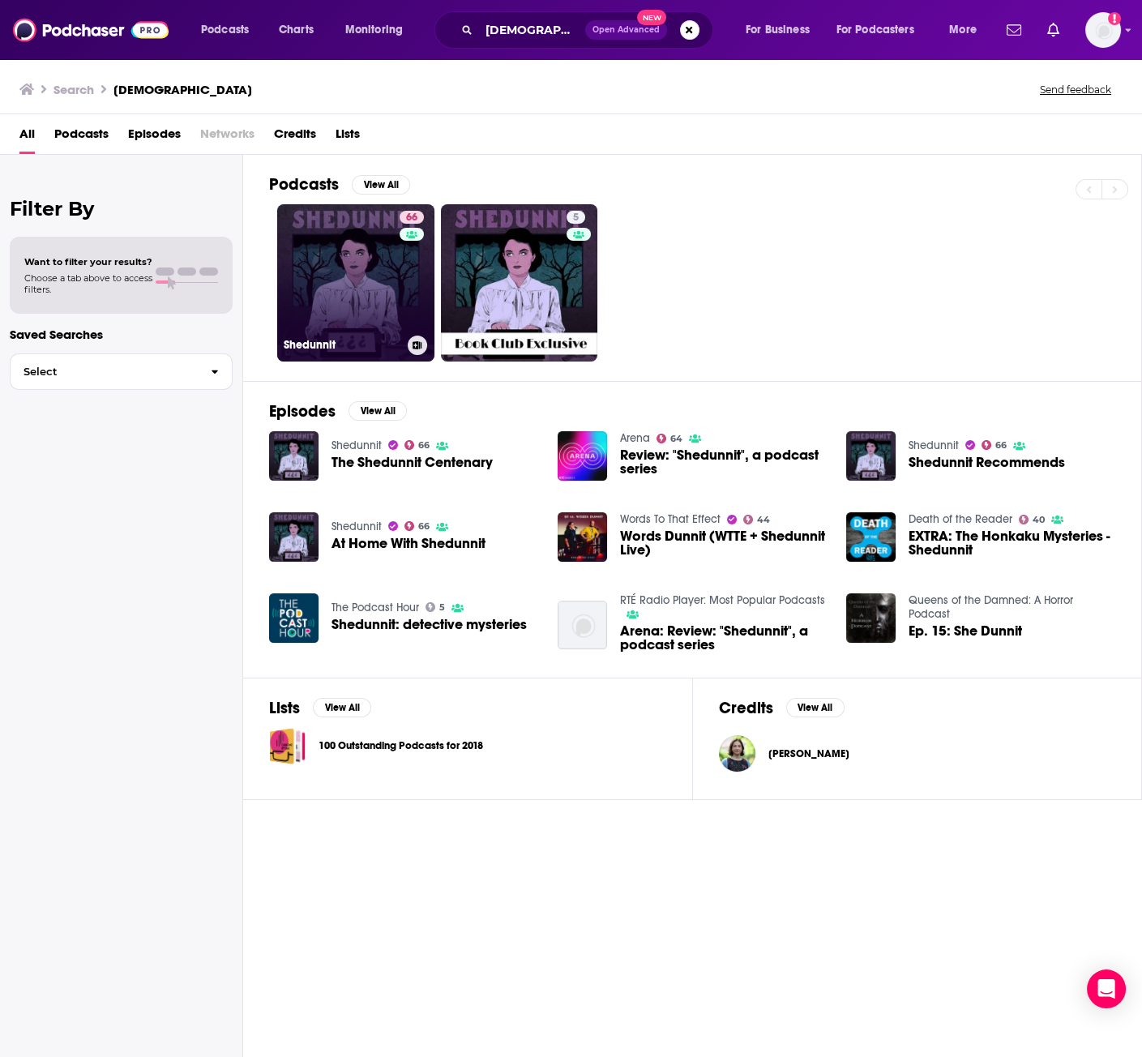
click at [397, 294] on link "66 Shedunnit" at bounding box center [355, 282] width 157 height 157
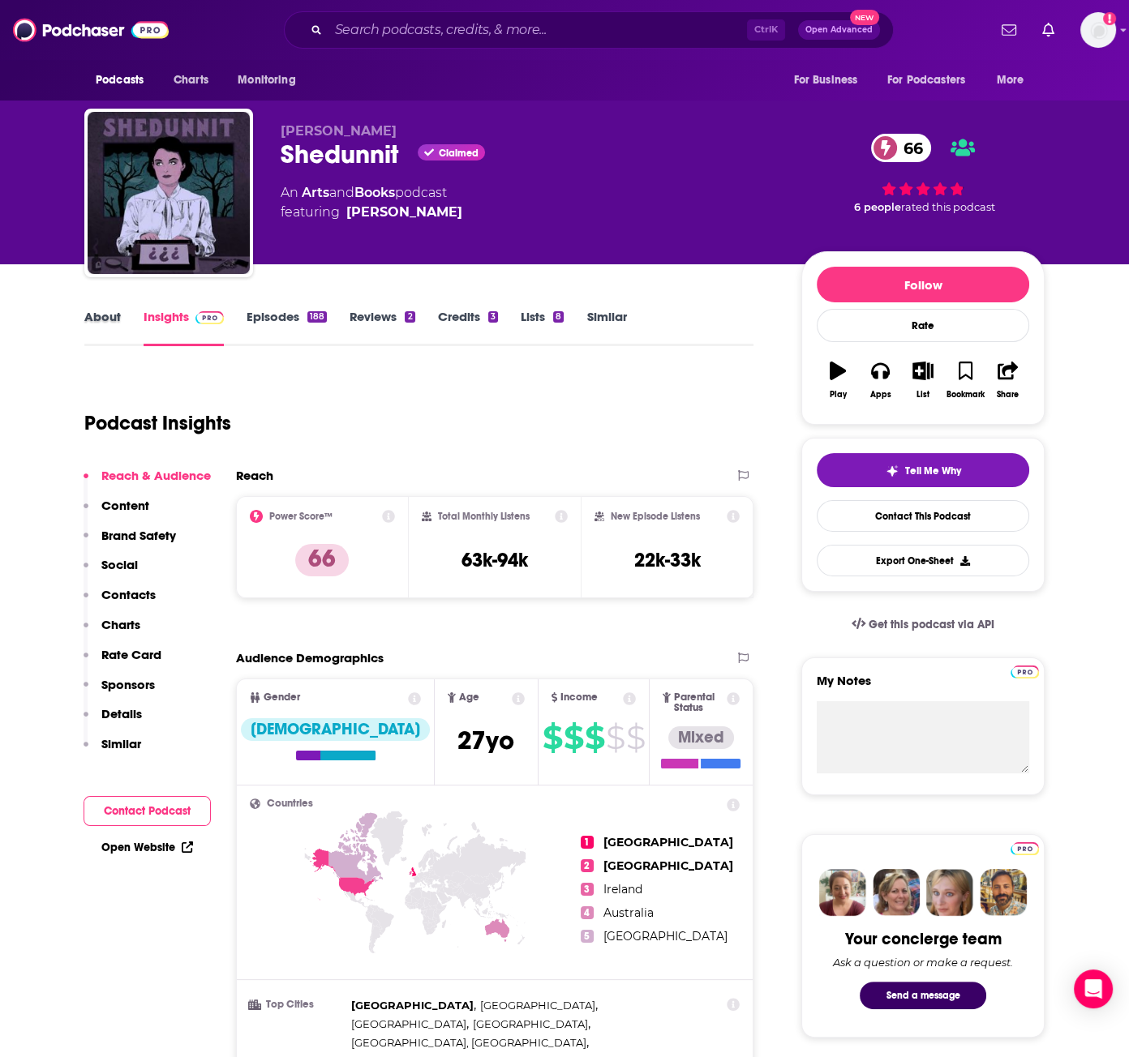
click at [118, 317] on div "About" at bounding box center [113, 327] width 59 height 37
click at [118, 317] on link "About" at bounding box center [102, 327] width 36 height 37
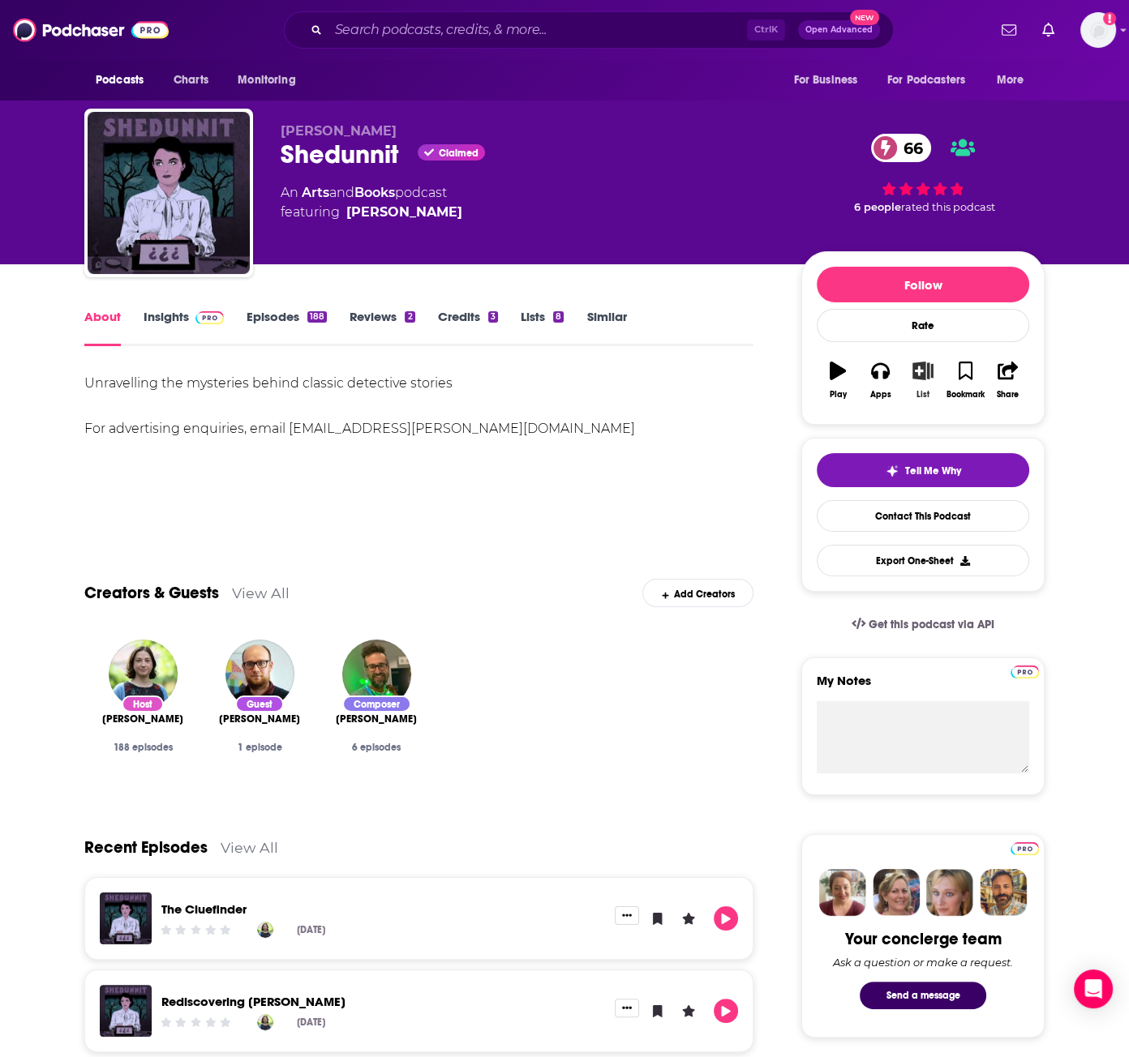
click at [932, 365] on icon "button" at bounding box center [923, 371] width 20 height 18
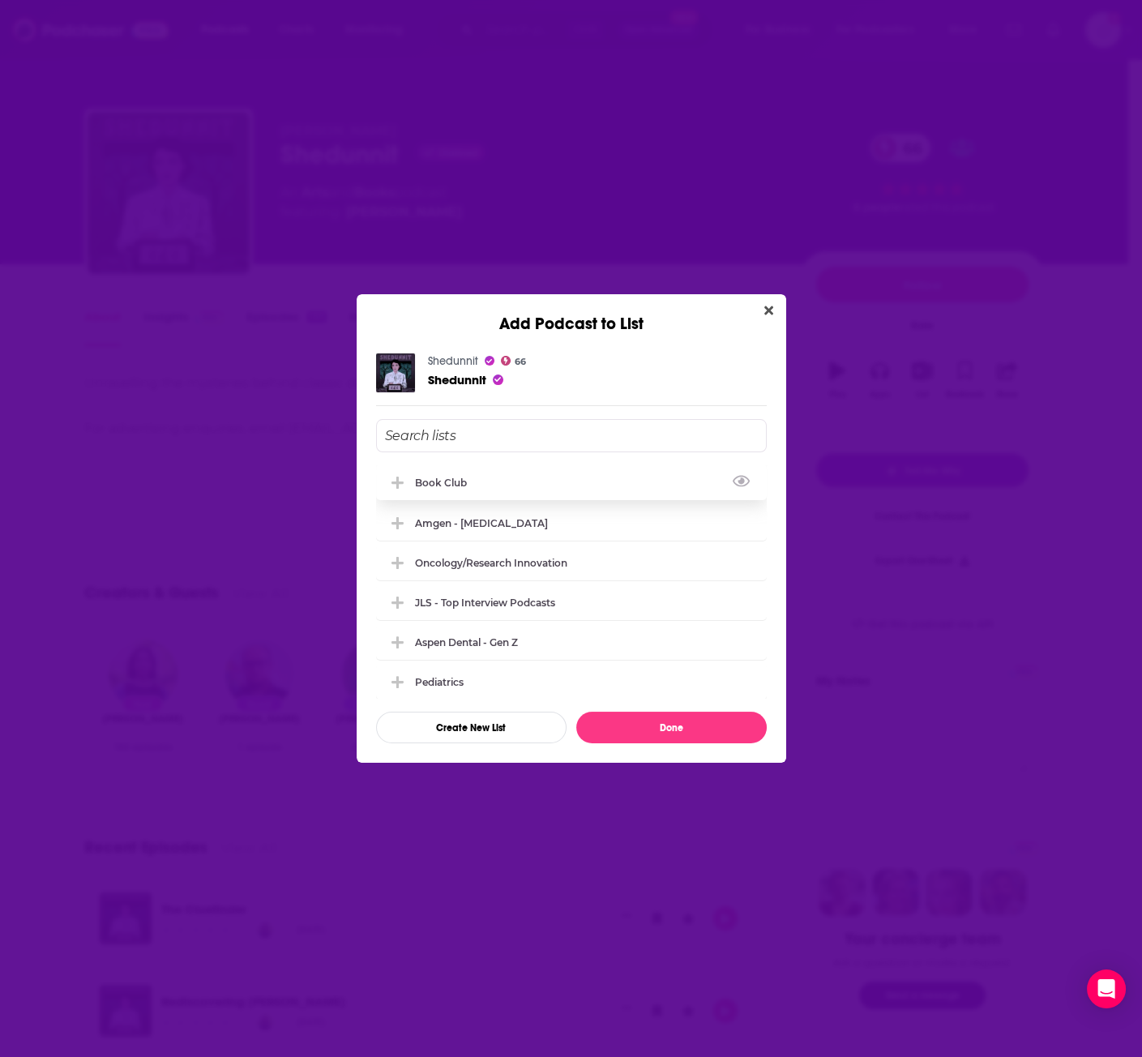
click at [490, 482] on div "Book Club" at bounding box center [571, 483] width 391 height 36
click at [708, 730] on button "Done" at bounding box center [671, 728] width 191 height 32
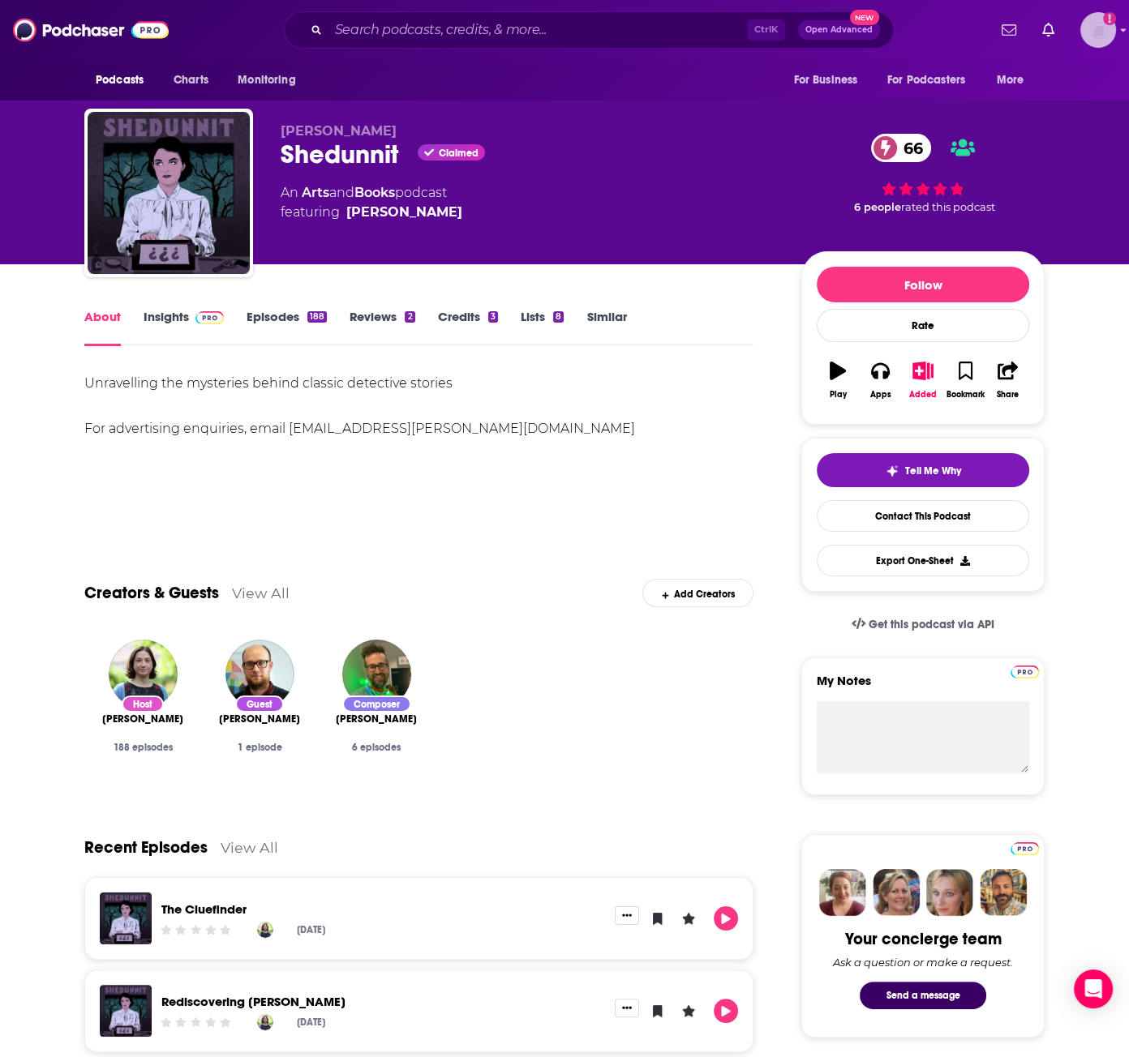
click at [1081, 37] on img "Logged in as hoffmacv" at bounding box center [1098, 30] width 36 height 36
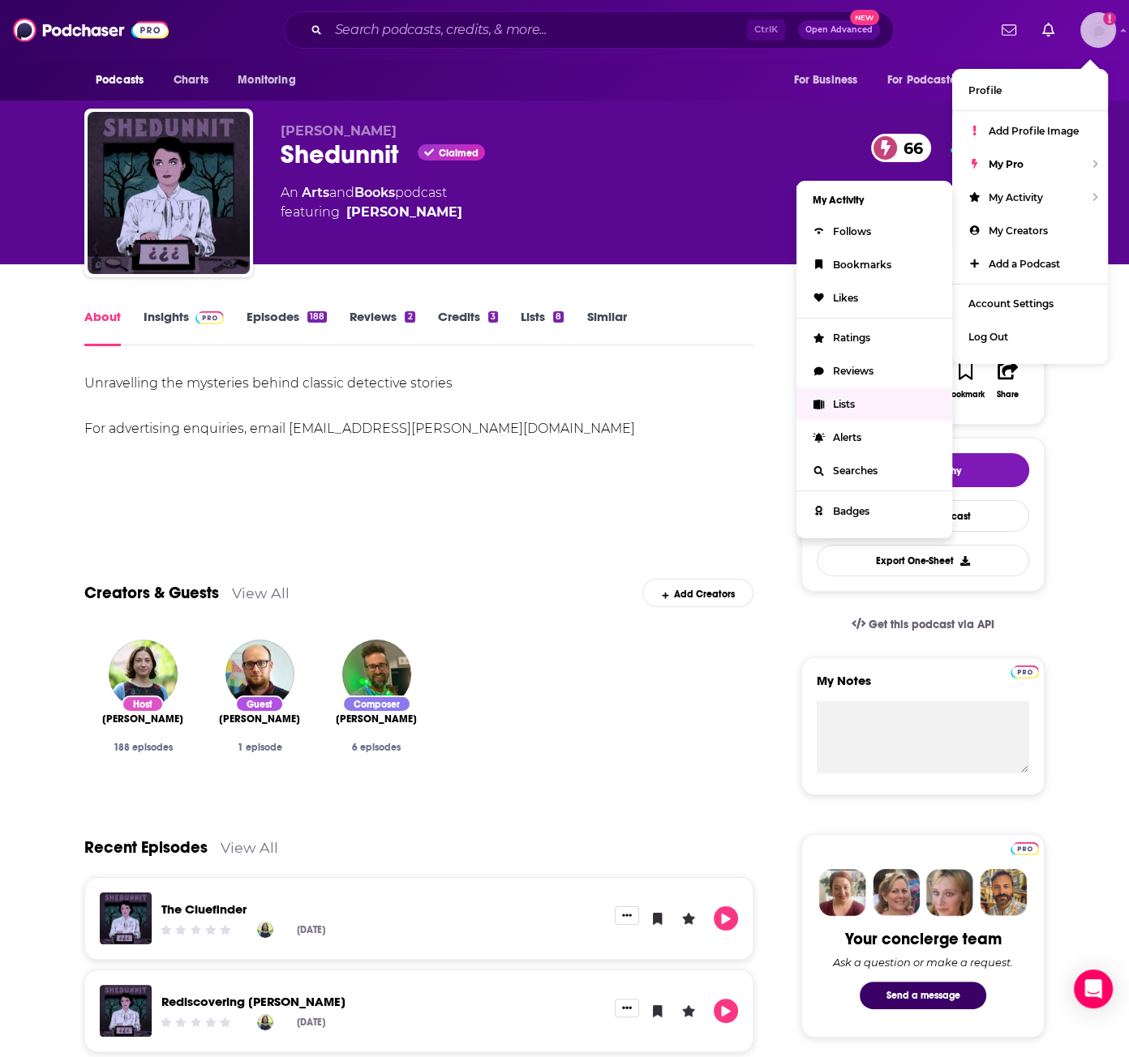
click at [863, 396] on link "Lists" at bounding box center [874, 404] width 156 height 33
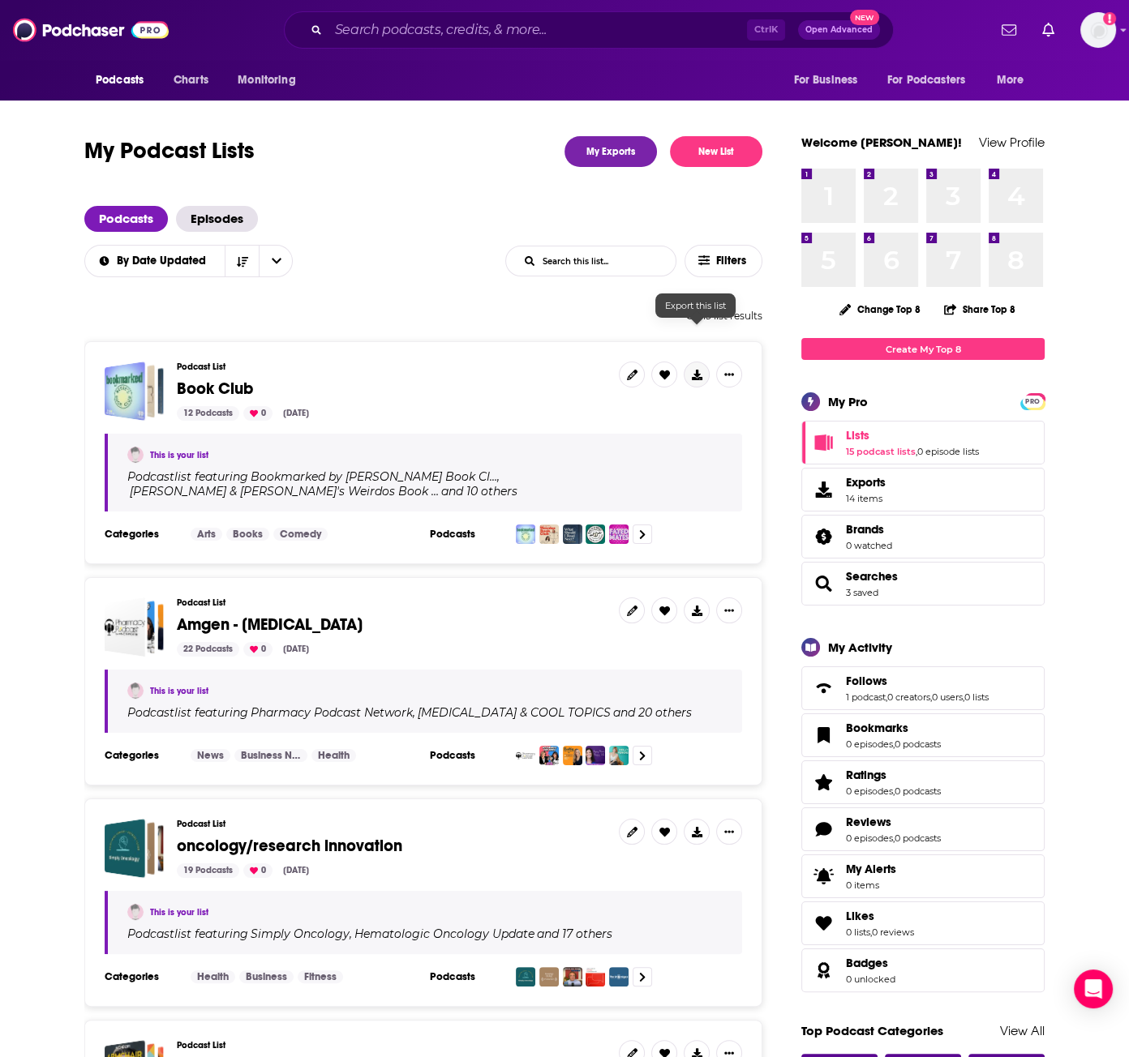
click at [684, 362] on button at bounding box center [697, 375] width 26 height 26
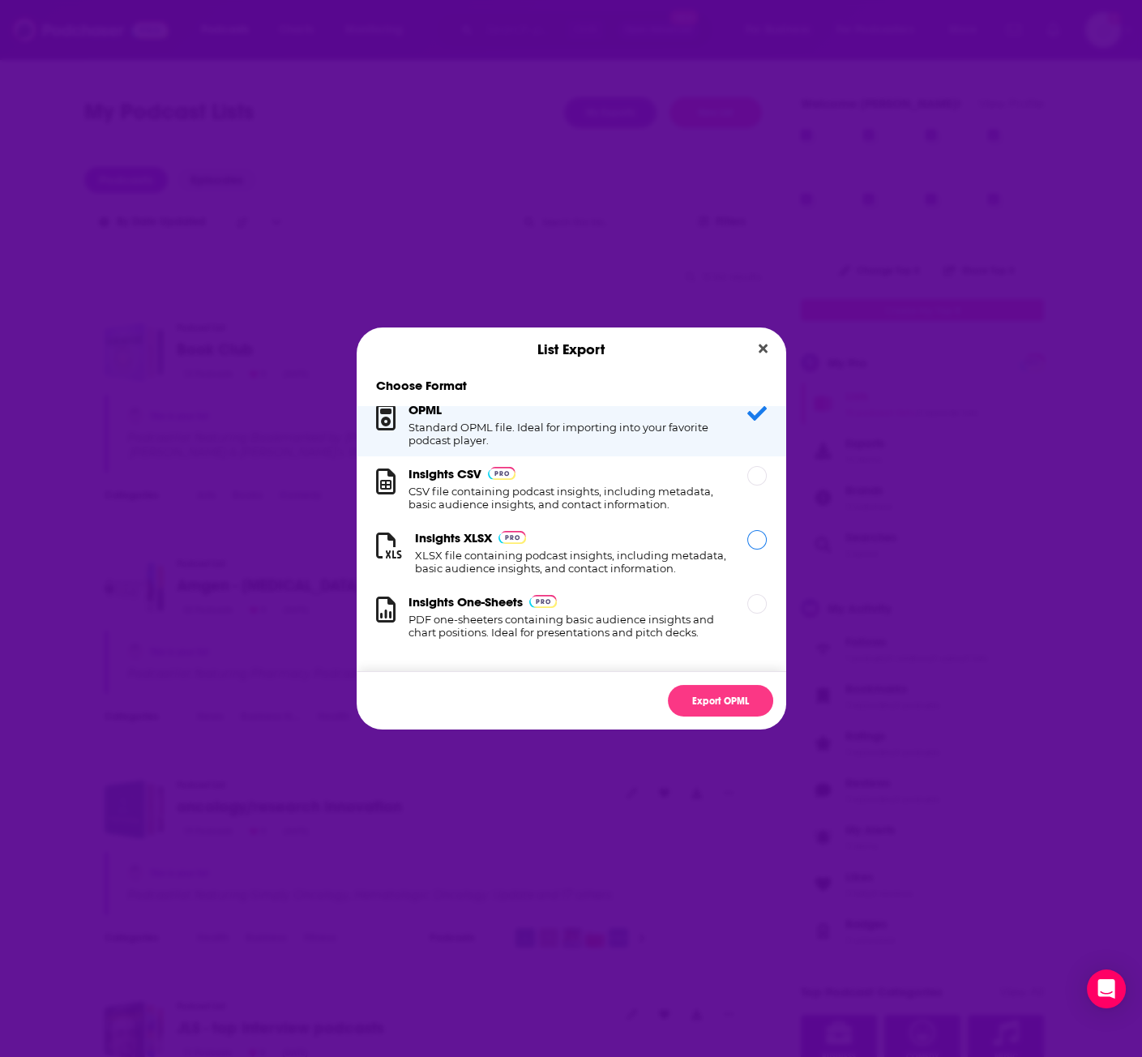
scroll to position [23, 0]
click at [656, 549] on h1 "XLSX file containing podcast insights, including metadata, basic audience insig…" at bounding box center [571, 562] width 313 height 26
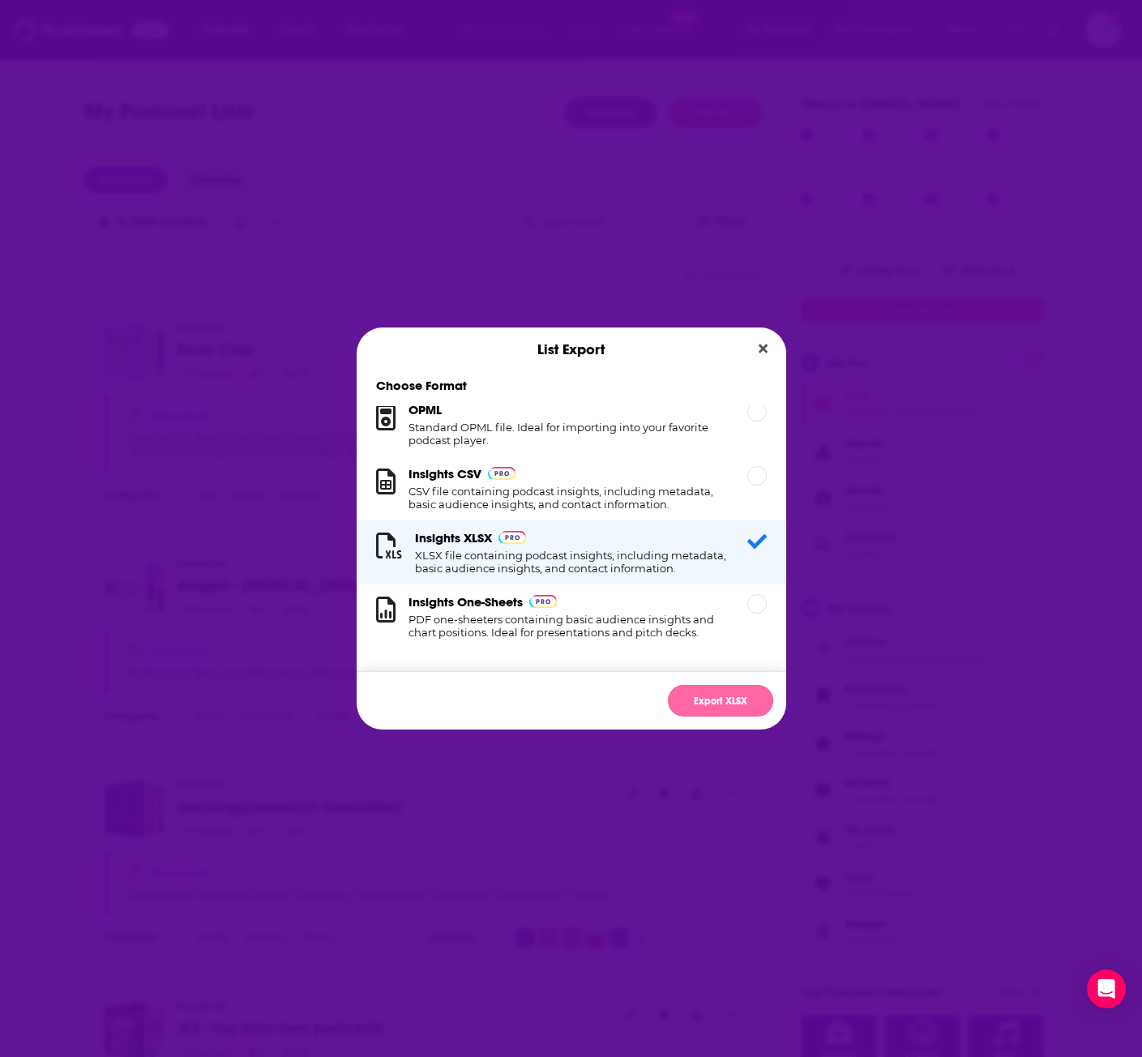
click at [725, 694] on button "Export XLSX" at bounding box center [720, 701] width 105 height 32
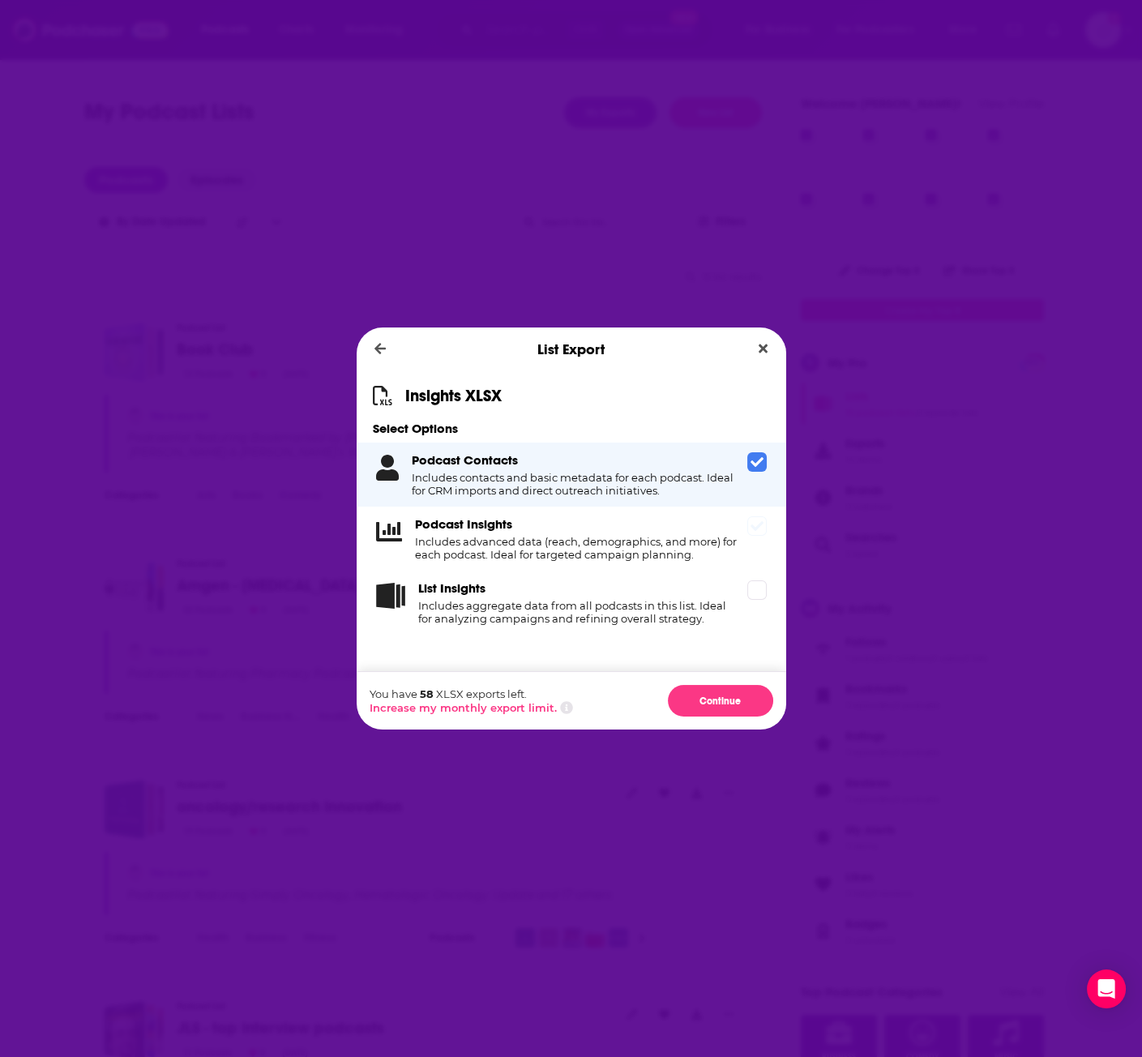
click at [746, 531] on div "Podcast Insights Includes advanced data (reach, demographics, and more) for eac…" at bounding box center [572, 539] width 430 height 64
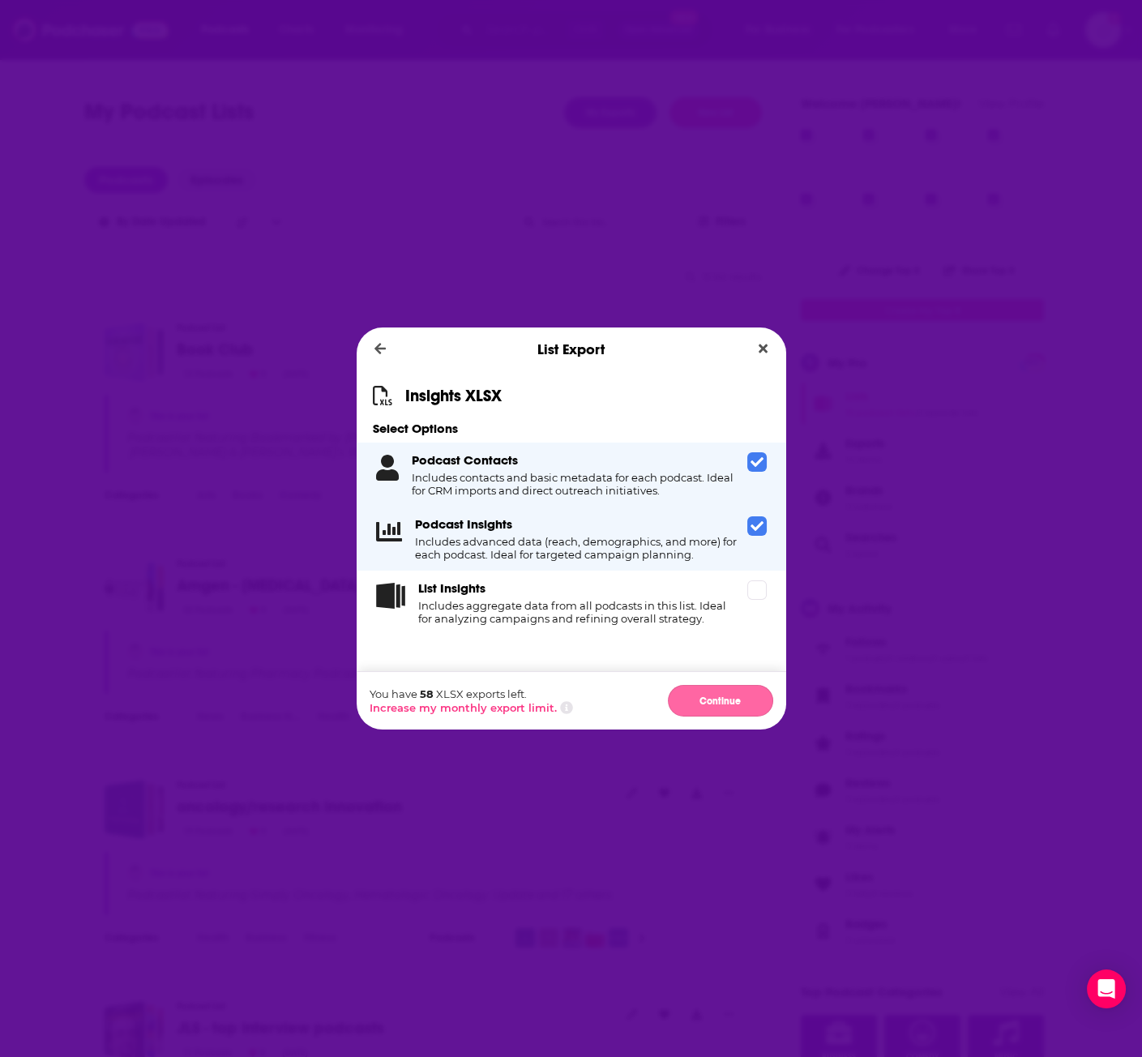
click at [694, 697] on button "Continue" at bounding box center [720, 701] width 105 height 32
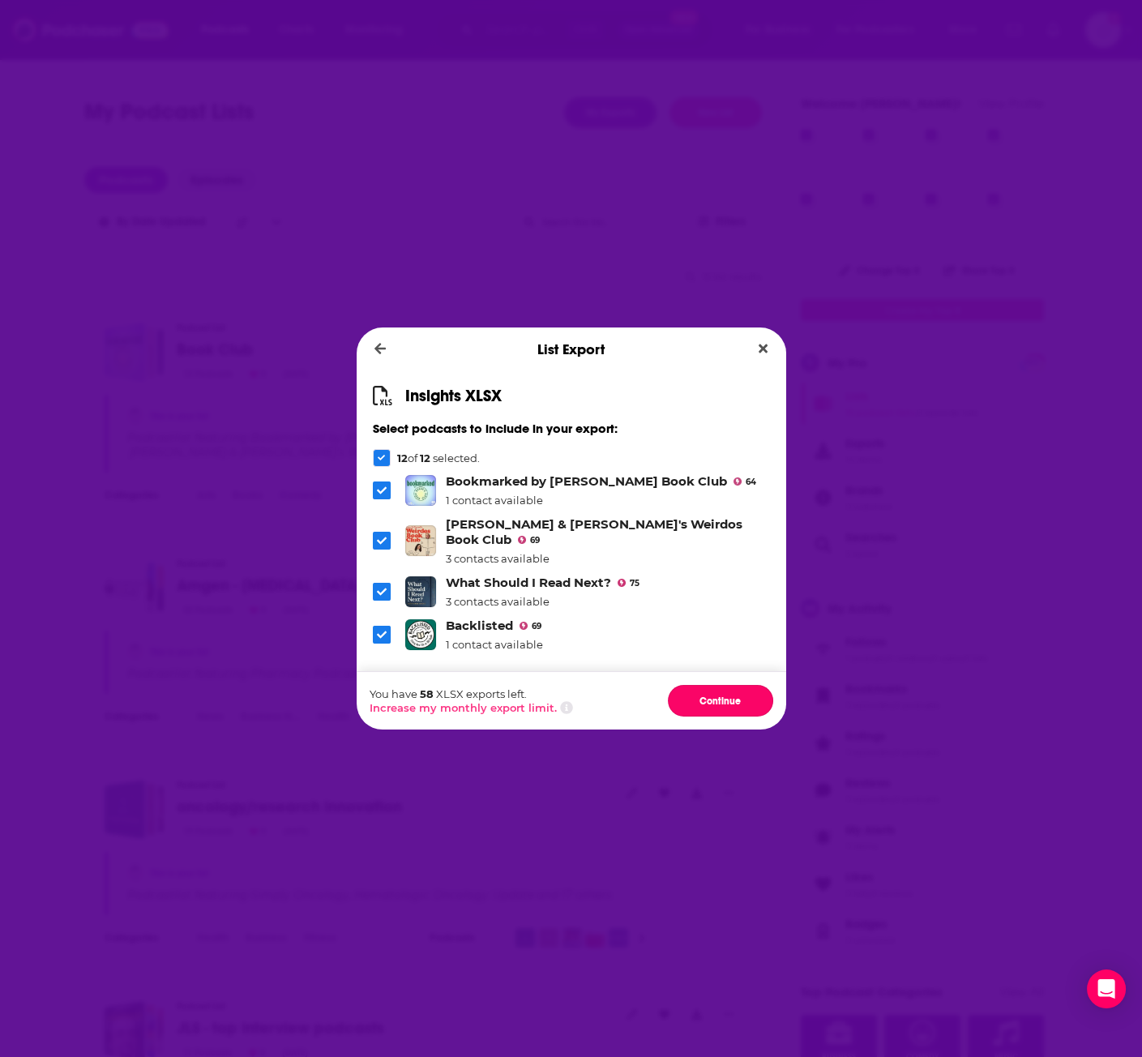
drag, startPoint x: 739, startPoint y: 701, endPoint x: 551, endPoint y: 442, distance: 319.8
click at [551, 435] on div "Insights XLSX Select podcasts to include in your export: 12 of 12 selected. Boo…" at bounding box center [572, 550] width 430 height 358
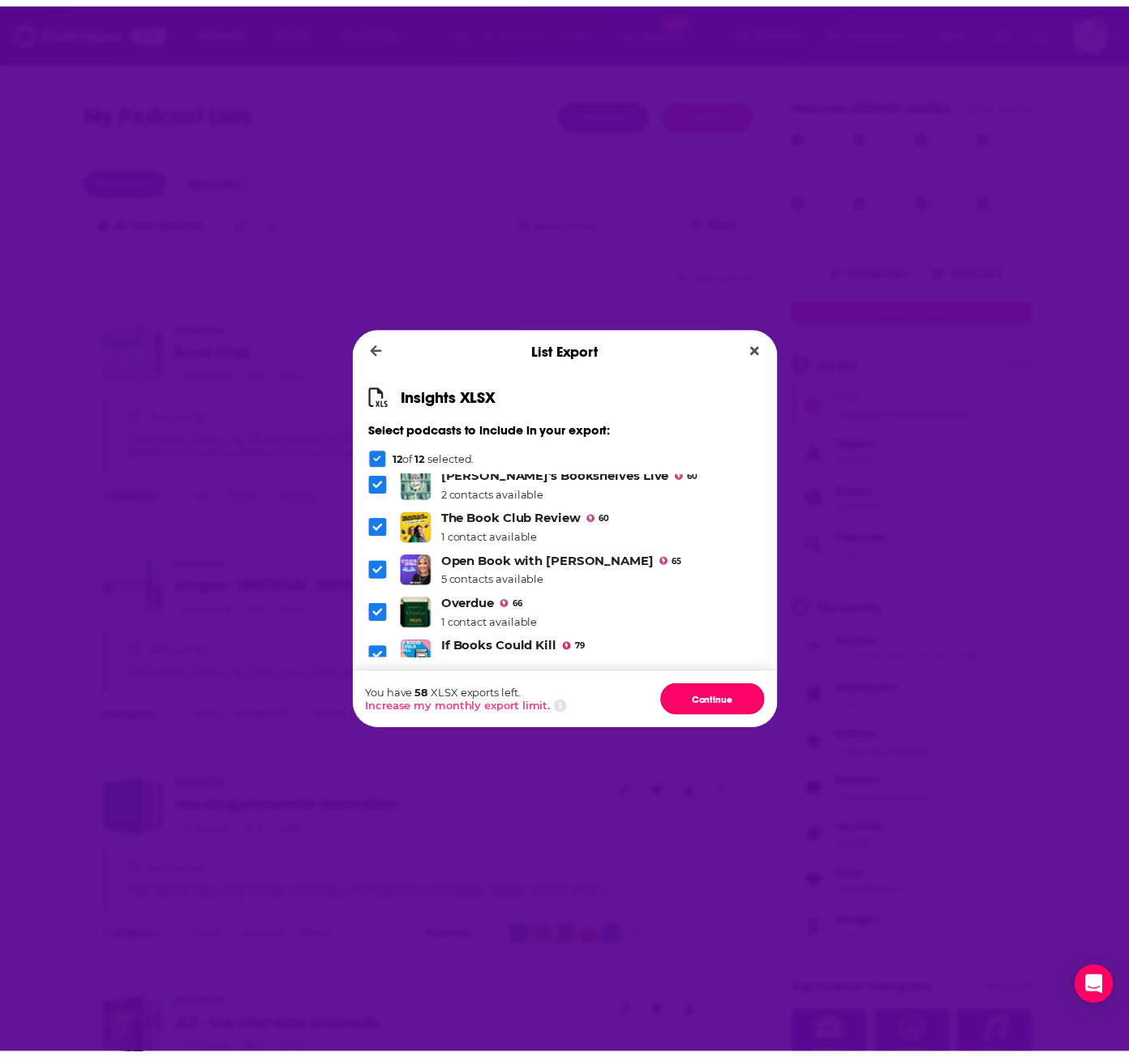
scroll to position [169, 0]
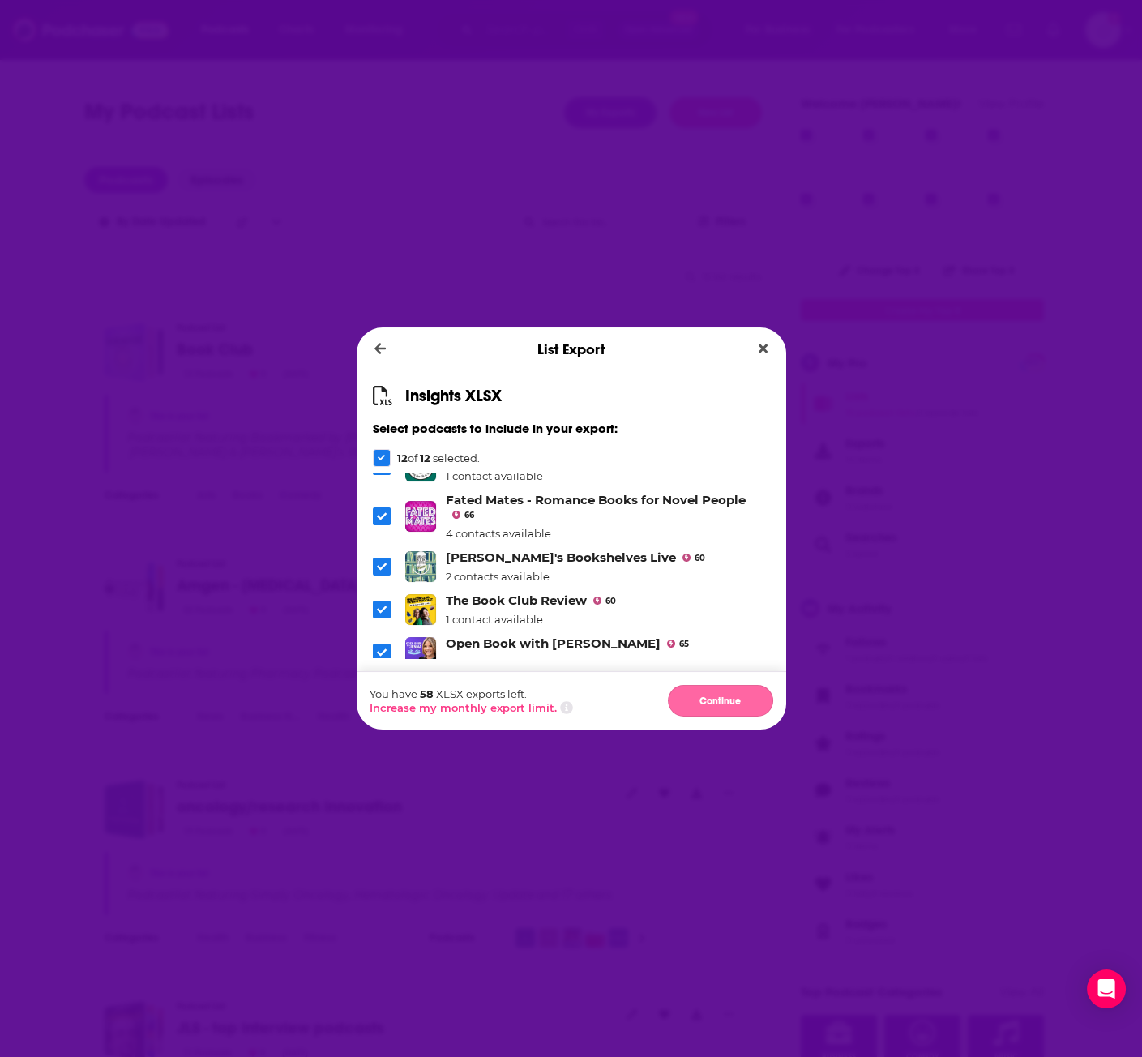
click at [683, 702] on button "Continue" at bounding box center [720, 701] width 105 height 32
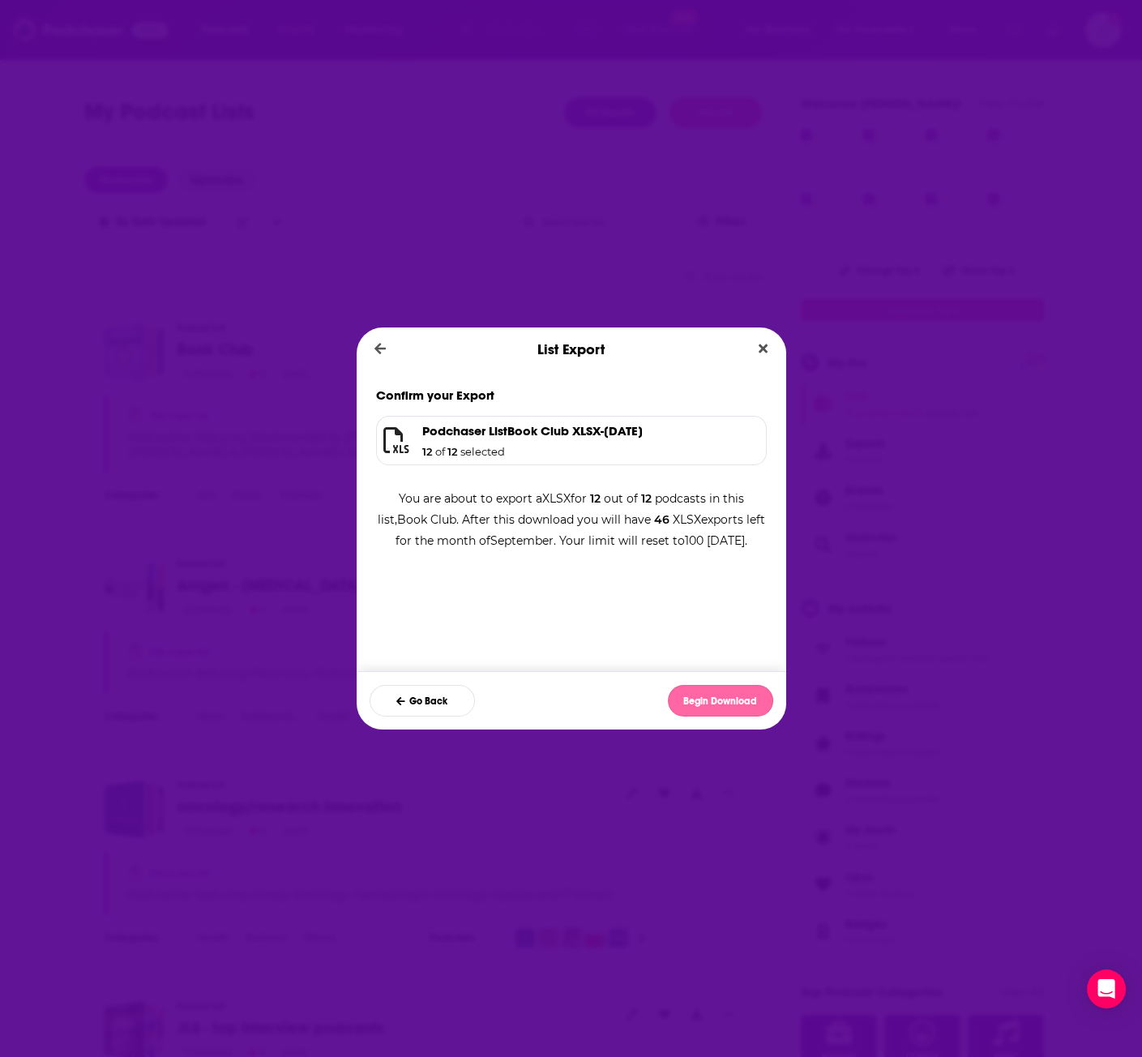
click at [718, 701] on button "Begin Download" at bounding box center [720, 701] width 105 height 32
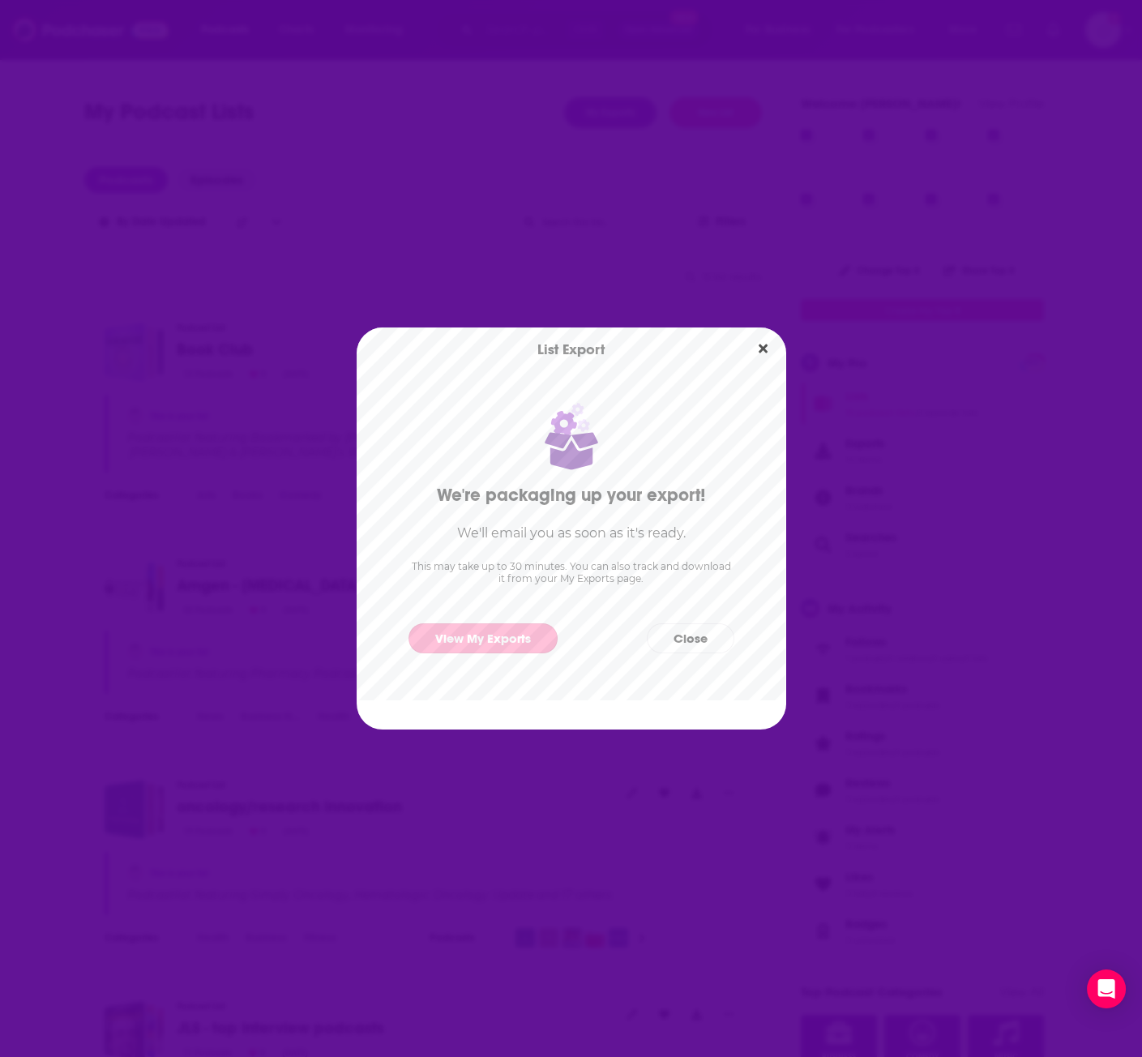
click at [482, 635] on link "View My Exports" at bounding box center [483, 639] width 149 height 30
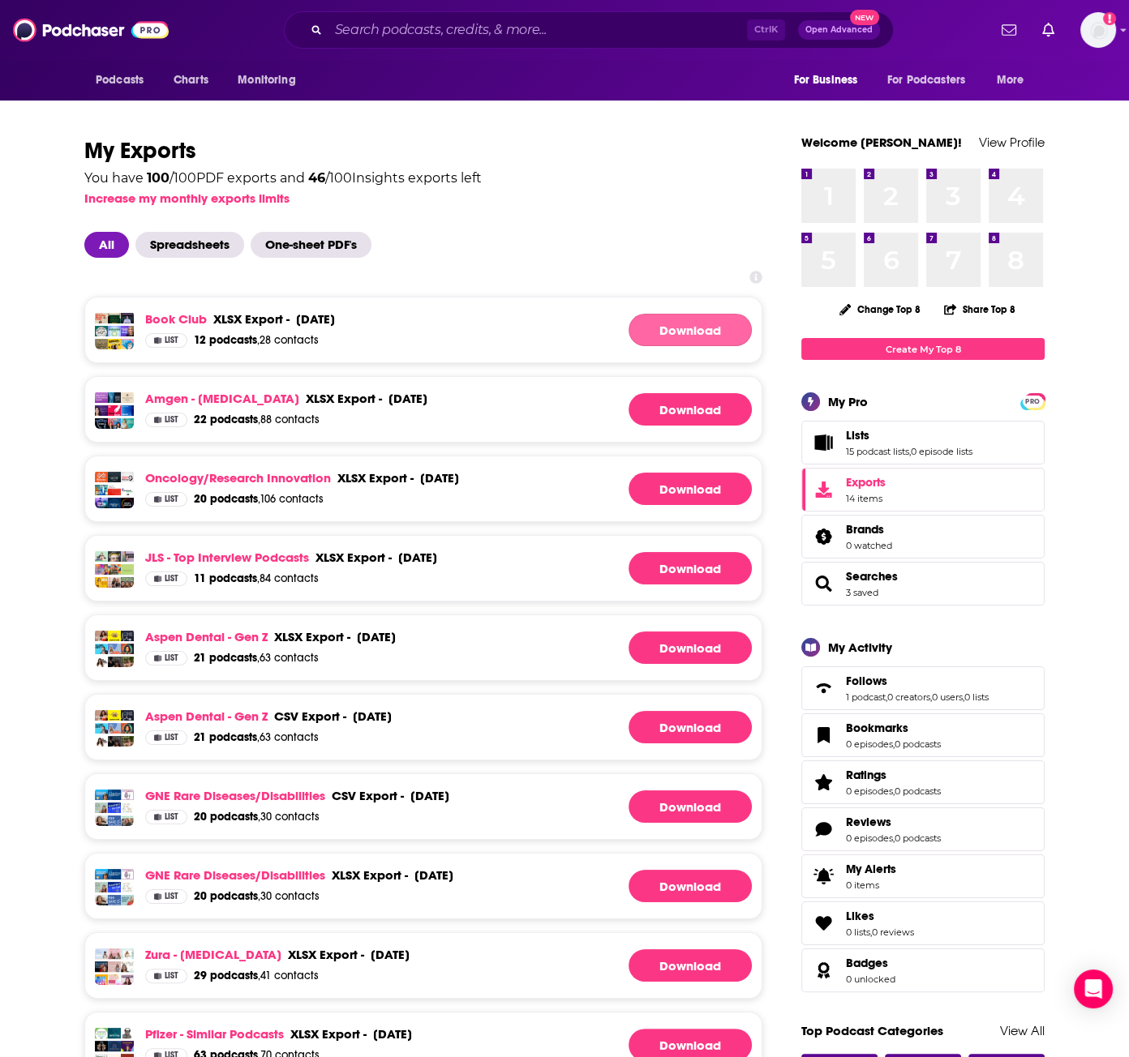
click at [690, 314] on link "Download" at bounding box center [689, 330] width 123 height 32
